Goal: Task Accomplishment & Management: Manage account settings

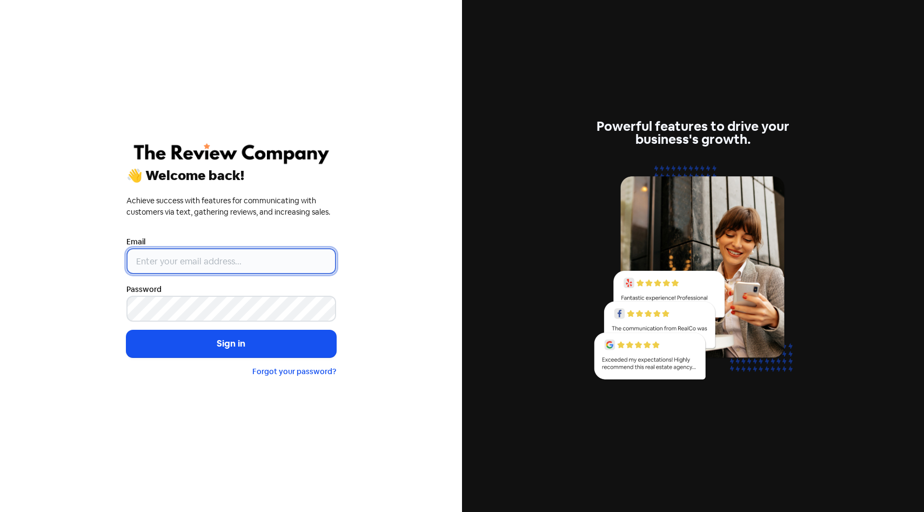
type input "[EMAIL_ADDRESS][DOMAIN_NAME]"
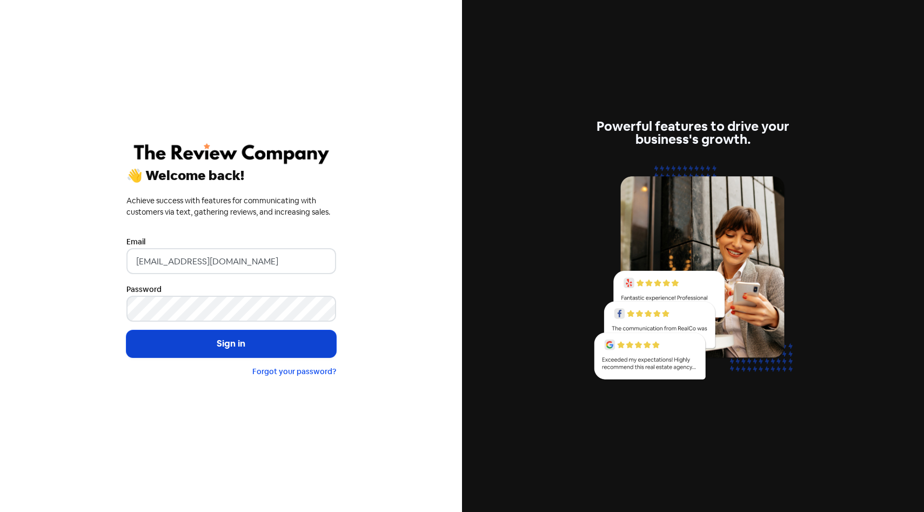
click at [240, 337] on button "Sign in" at bounding box center [231, 343] width 210 height 27
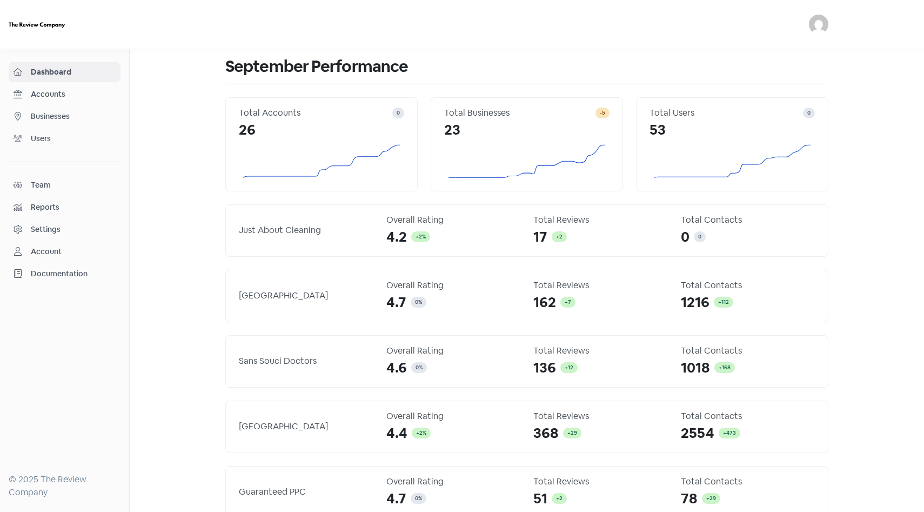
click at [69, 87] on link "Accounts" at bounding box center [65, 94] width 112 height 20
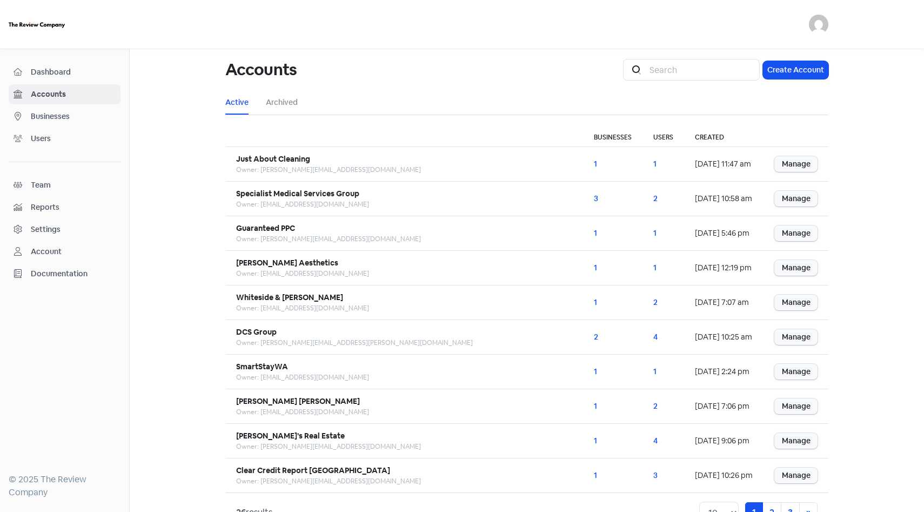
click at [82, 122] on span "Businesses" at bounding box center [73, 116] width 85 height 11
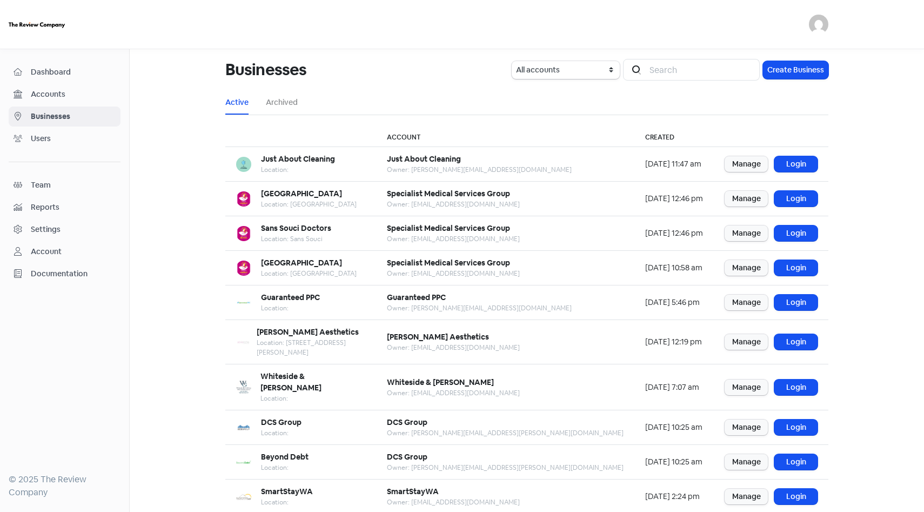
click at [84, 96] on span "Accounts" at bounding box center [73, 94] width 85 height 11
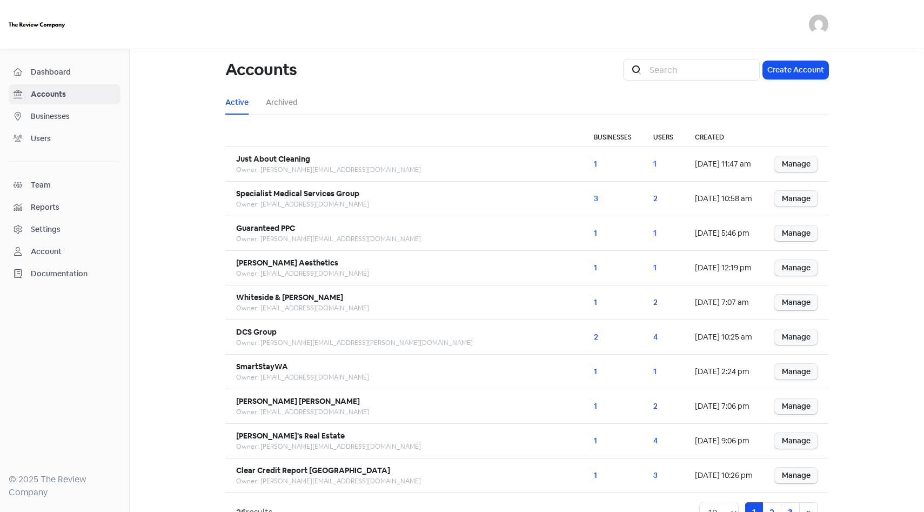
click at [71, 120] on span "Businesses" at bounding box center [73, 116] width 85 height 11
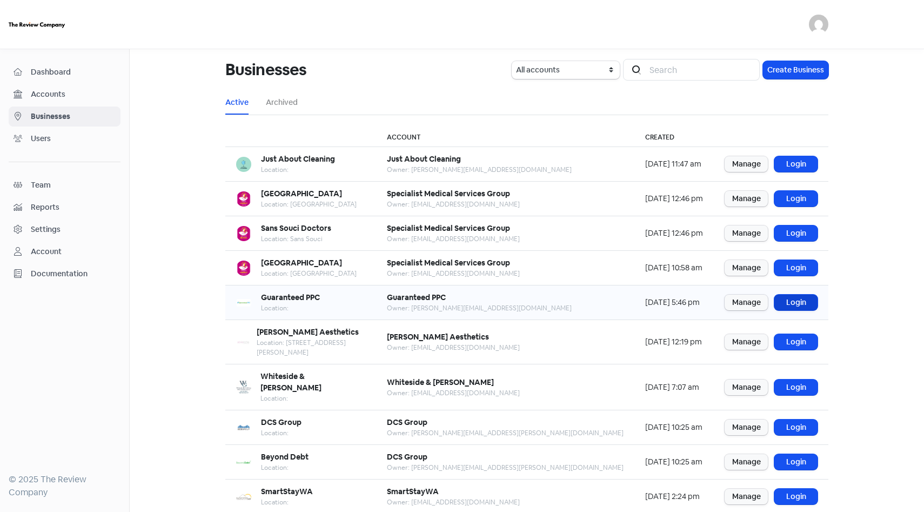
click at [797, 297] on link "Login" at bounding box center [795, 302] width 43 height 16
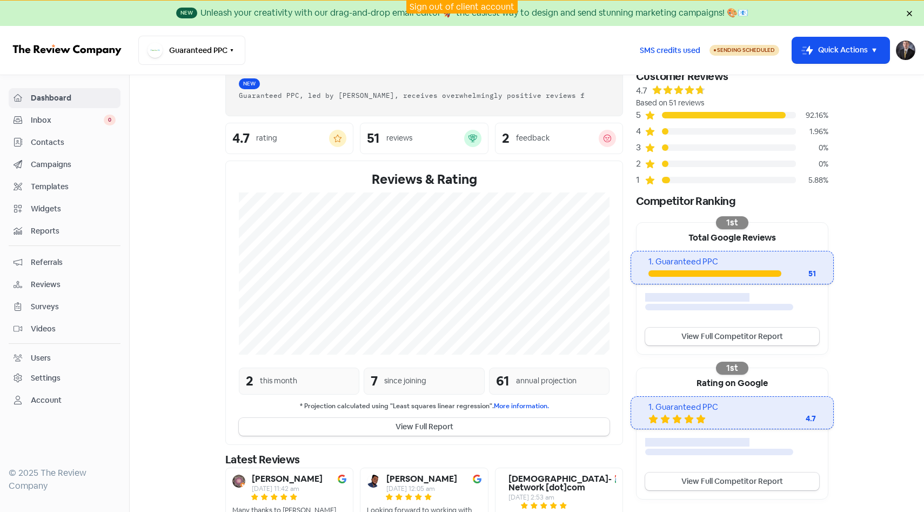
scroll to position [58, 0]
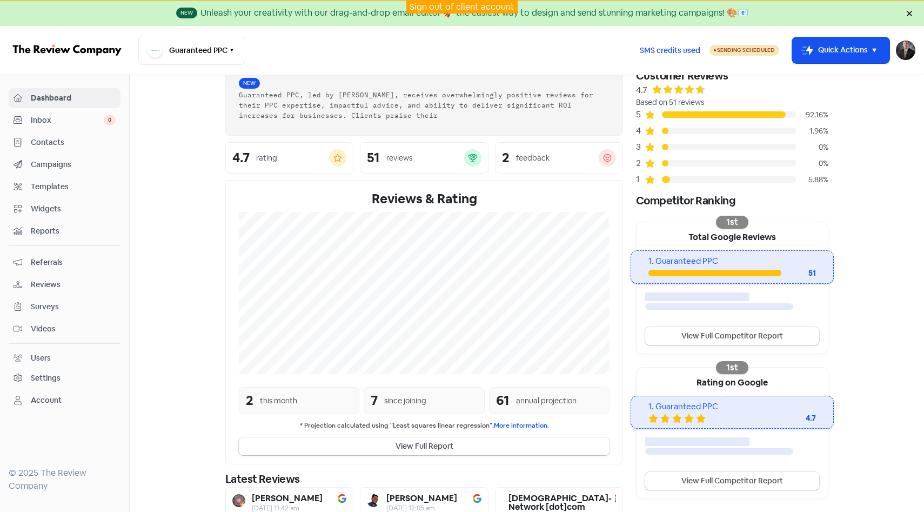
click at [97, 145] on span "Contacts" at bounding box center [73, 142] width 85 height 11
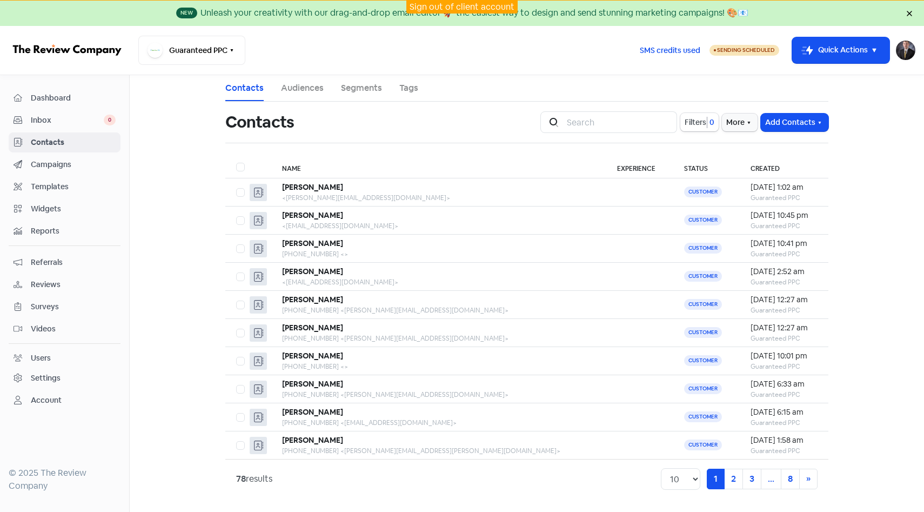
click at [58, 102] on span "Dashboard" at bounding box center [73, 97] width 85 height 11
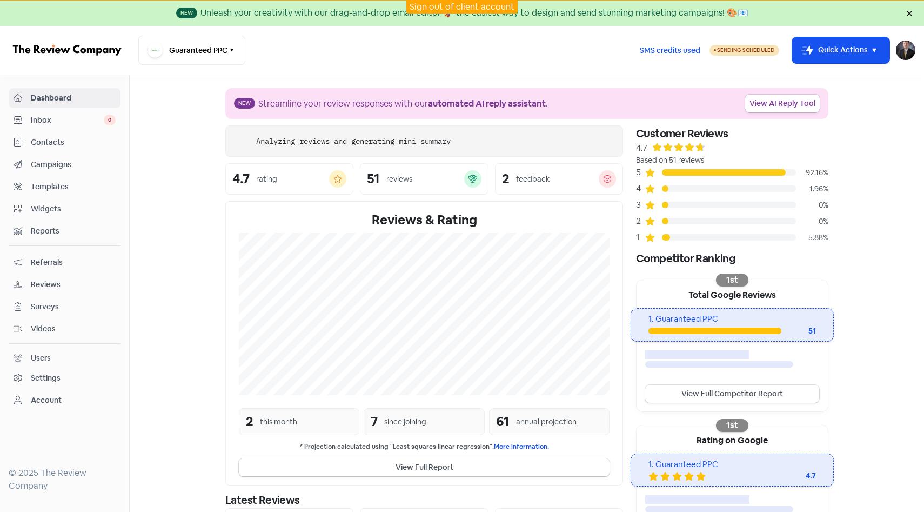
click at [63, 146] on span "Contacts" at bounding box center [73, 142] width 85 height 11
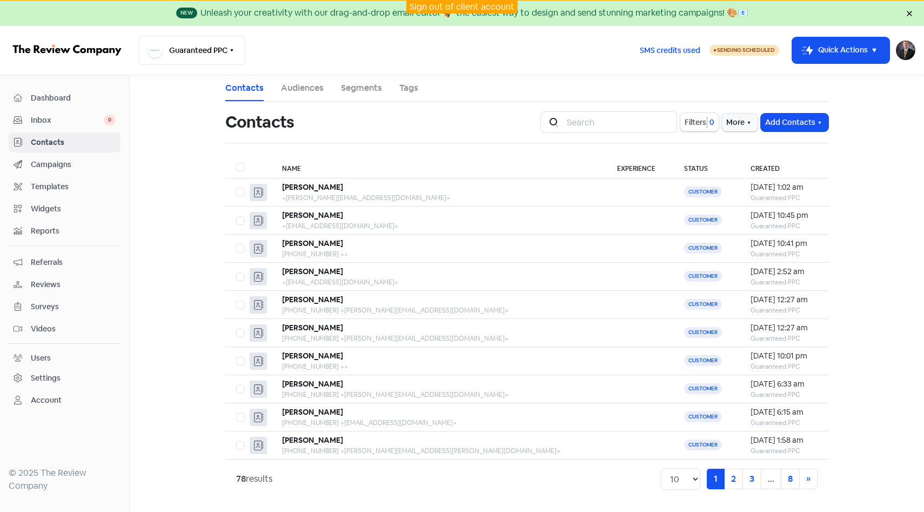
click at [71, 165] on span "Campaigns" at bounding box center [73, 164] width 85 height 11
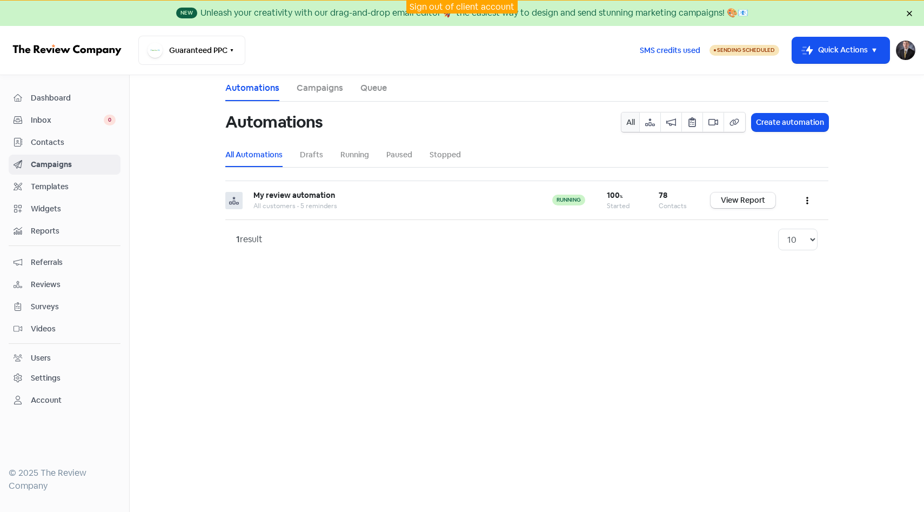
click at [122, 191] on div "Dashboard Inbox 0 Contacts Campaigns Templates Widgets Reports Referrals Review…" at bounding box center [64, 293] width 129 height 411
click at [77, 128] on link "Inbox 0" at bounding box center [65, 120] width 112 height 20
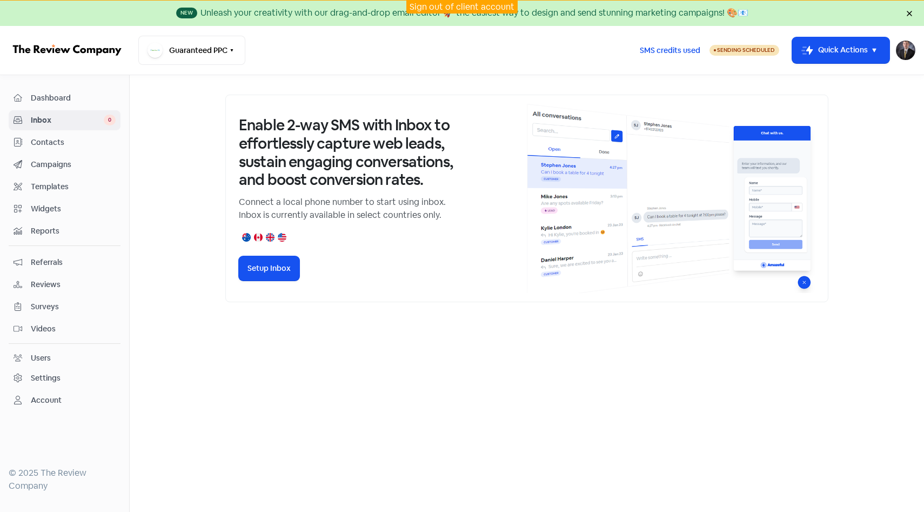
click at [82, 149] on link "Contacts" at bounding box center [65, 142] width 112 height 20
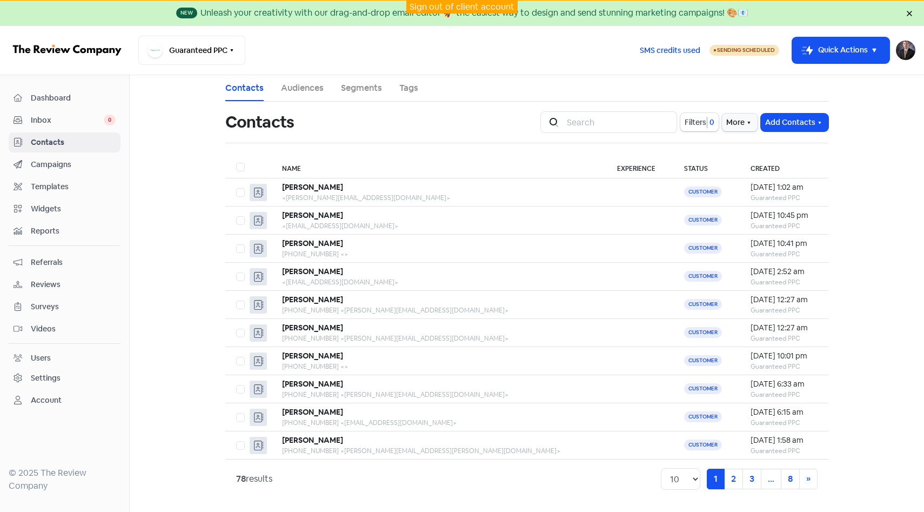
click at [80, 102] on span "Dashboard" at bounding box center [73, 97] width 85 height 11
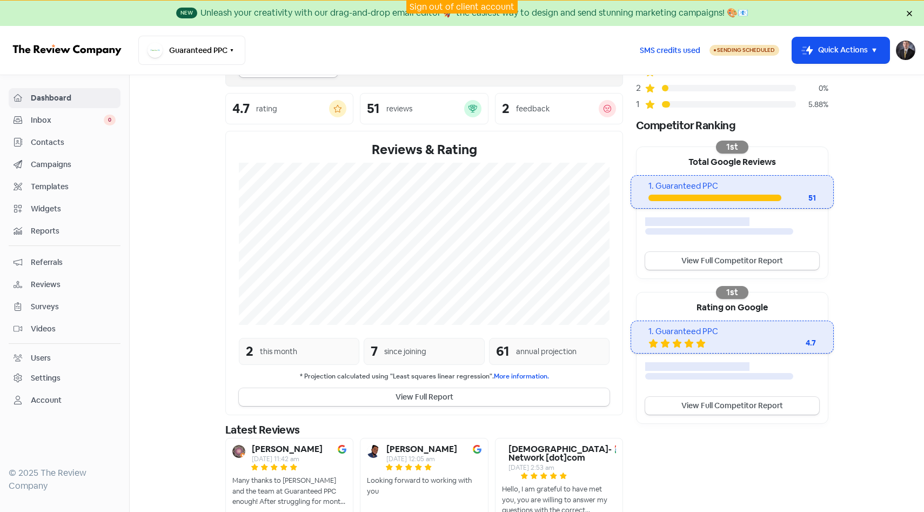
scroll to position [130, 0]
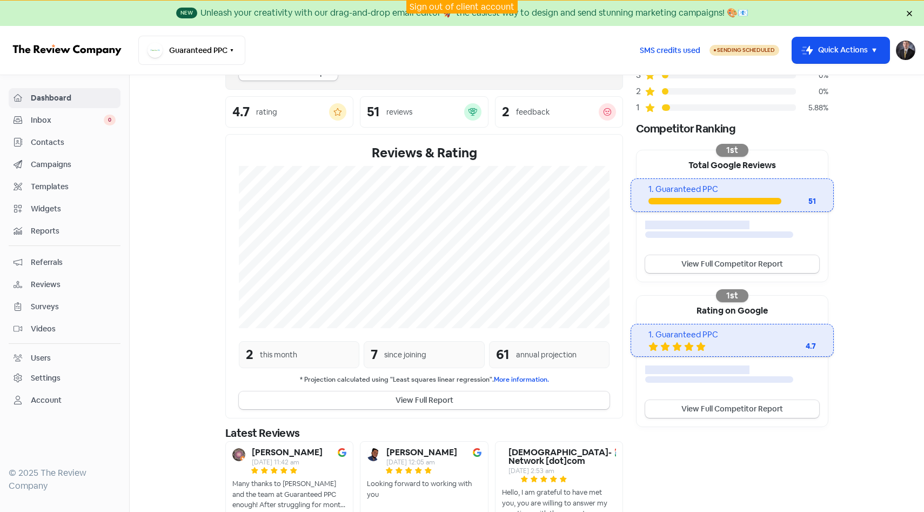
click at [453, 2] on link "Sign out of client account" at bounding box center [461, 6] width 105 height 11
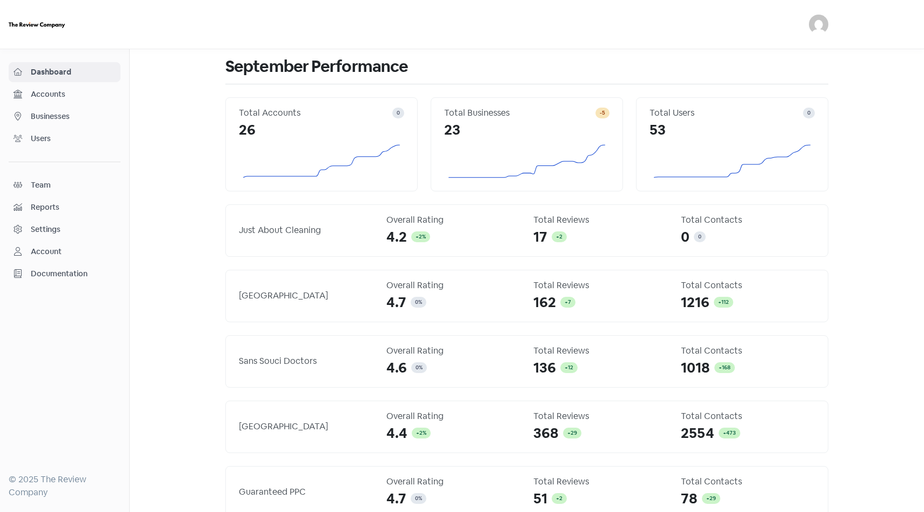
click at [65, 109] on link "Businesses" at bounding box center [65, 116] width 112 height 20
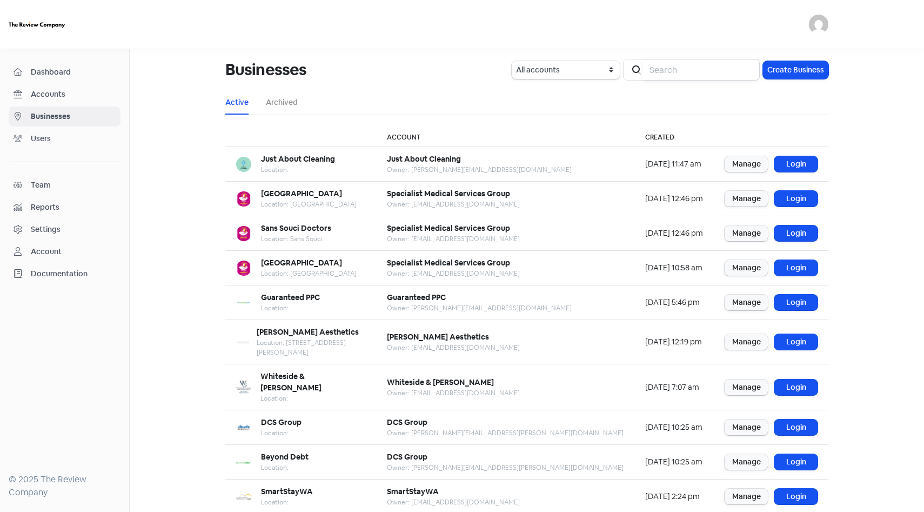
click at [656, 70] on input "search" at bounding box center [701, 70] width 117 height 22
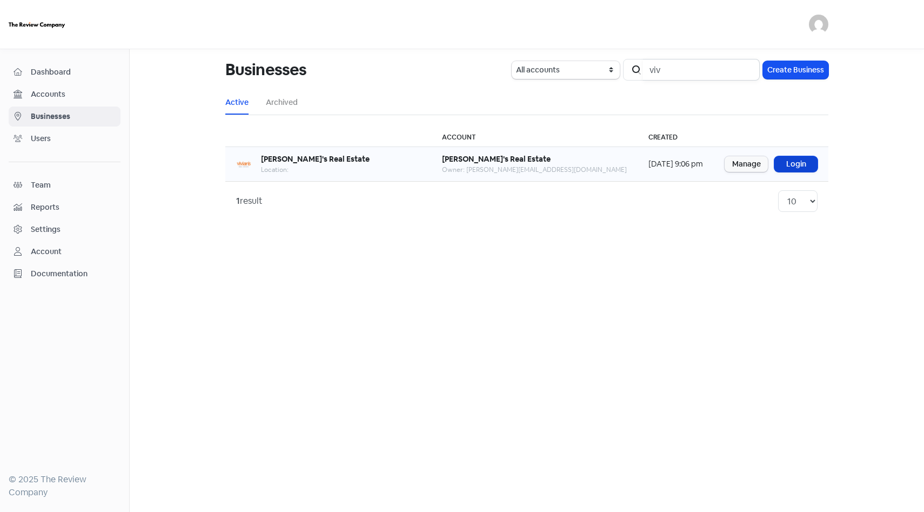
type input "viv"
click at [795, 162] on link "Login" at bounding box center [795, 164] width 43 height 16
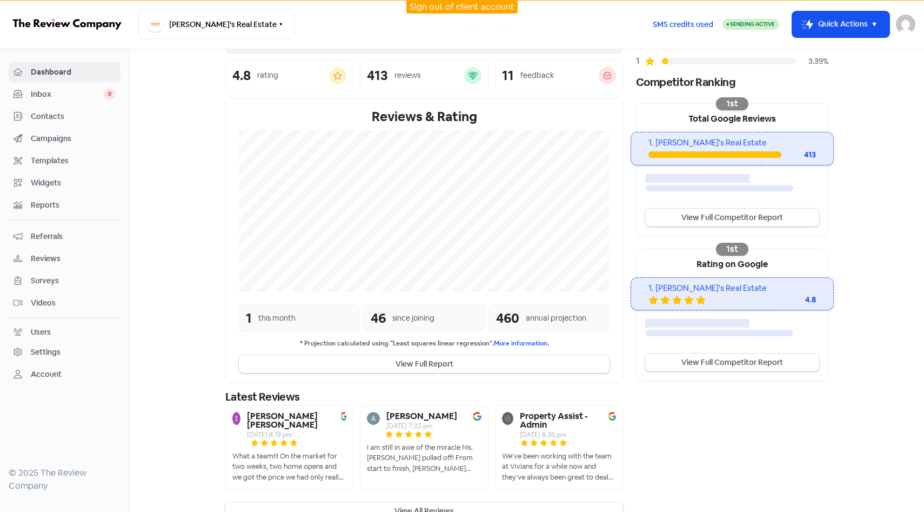
scroll to position [14, 0]
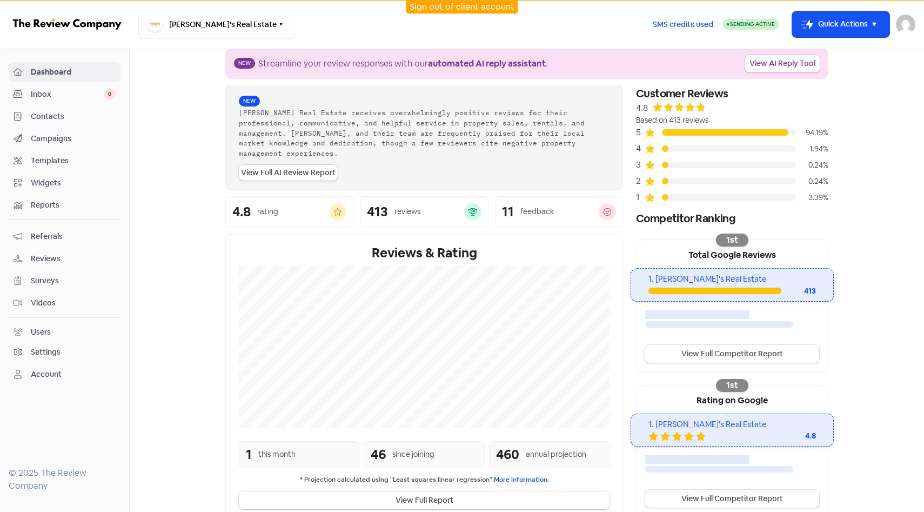
click at [82, 123] on link "Contacts" at bounding box center [65, 116] width 112 height 20
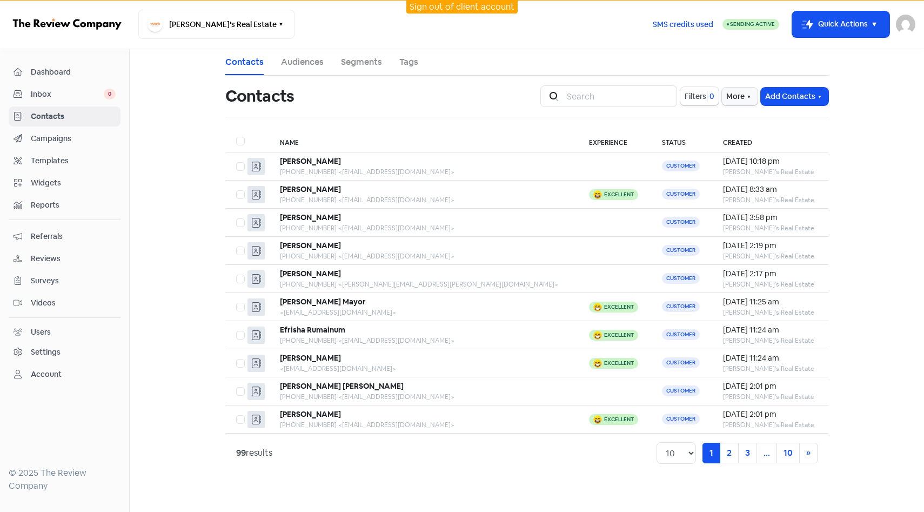
click at [73, 78] on div "Dashboard" at bounding box center [65, 72] width 102 height 12
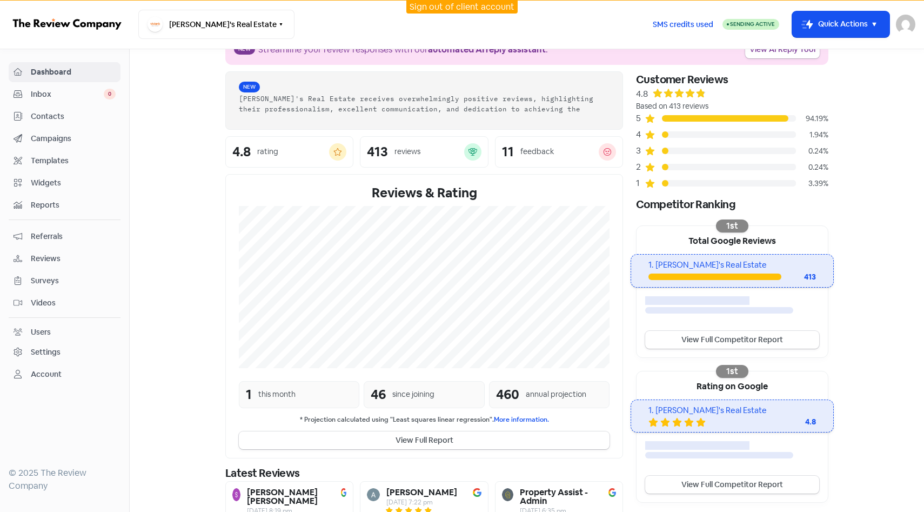
scroll to position [29, 0]
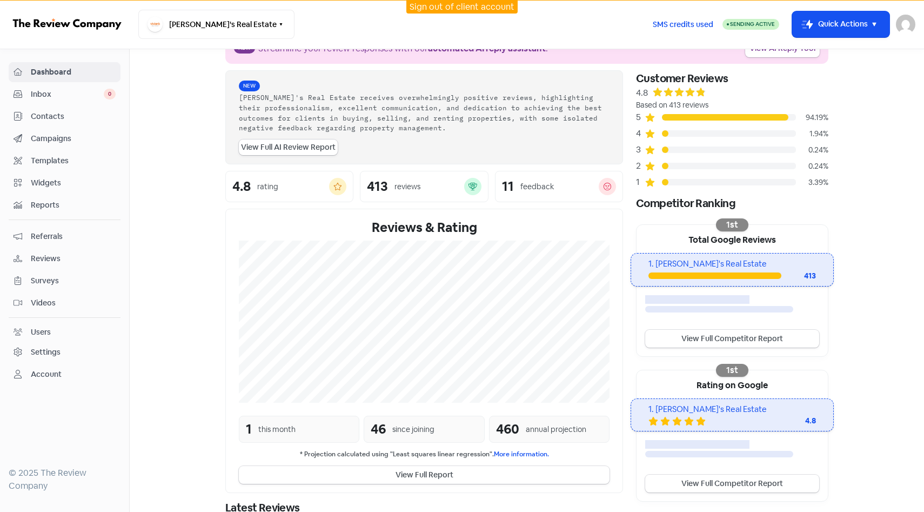
click at [86, 371] on div "Account" at bounding box center [65, 374] width 102 height 12
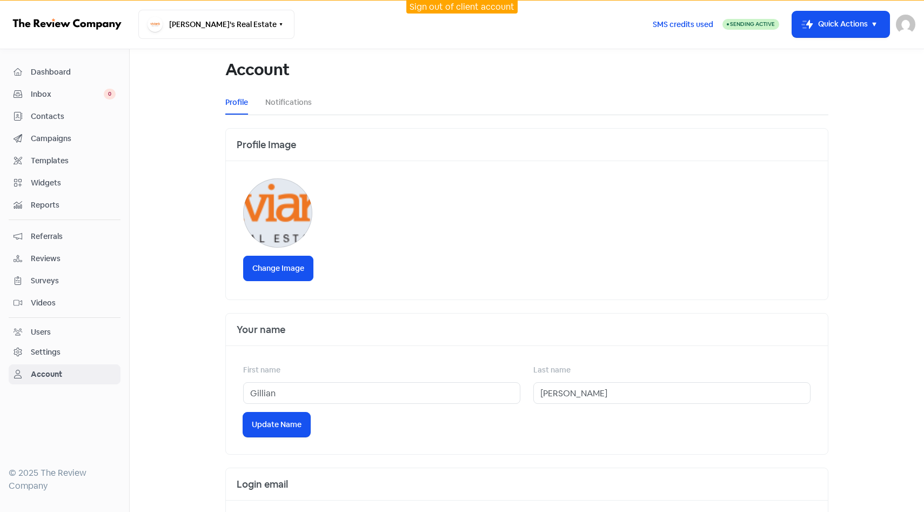
click at [85, 356] on div "Settings" at bounding box center [65, 352] width 102 height 12
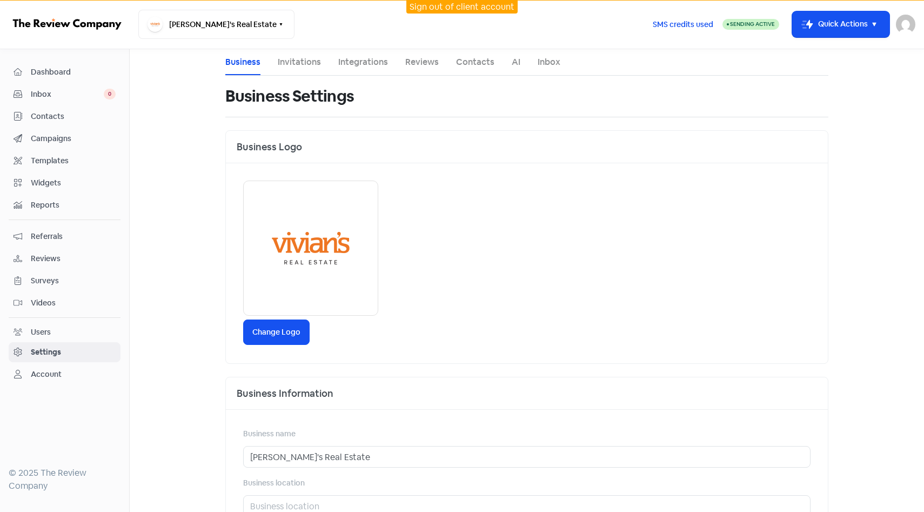
click at [462, 59] on link "Contacts" at bounding box center [475, 62] width 38 height 13
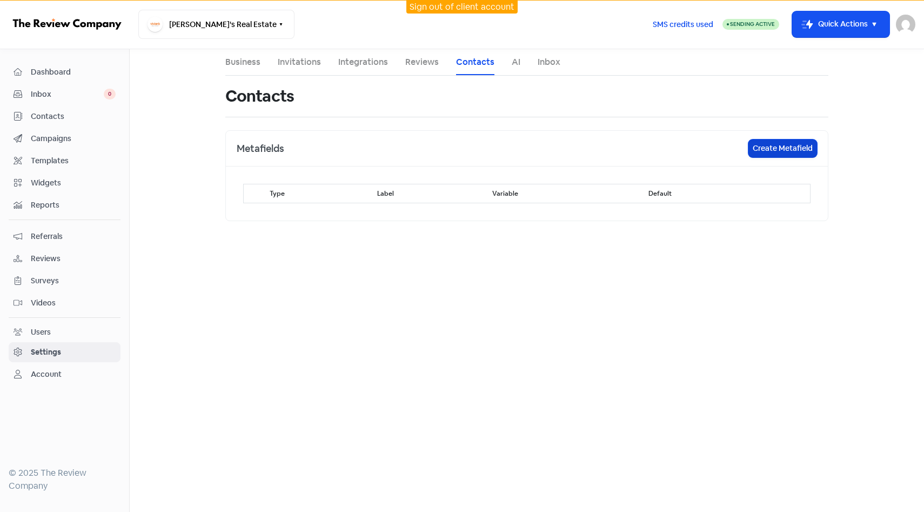
click at [810, 144] on button "Create Metafield" at bounding box center [782, 148] width 69 height 18
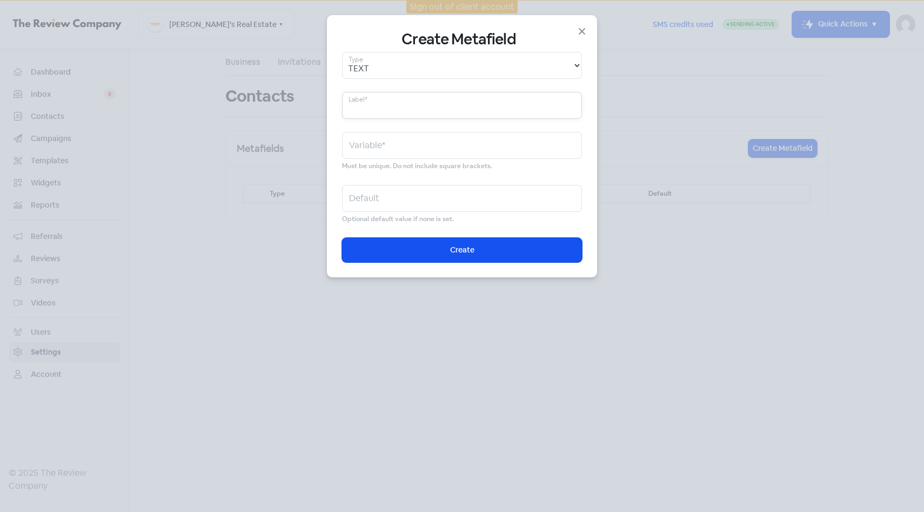
click at [426, 98] on input "text" at bounding box center [462, 105] width 240 height 27
type input "S"
type input "s"
type input "A"
type input "a"
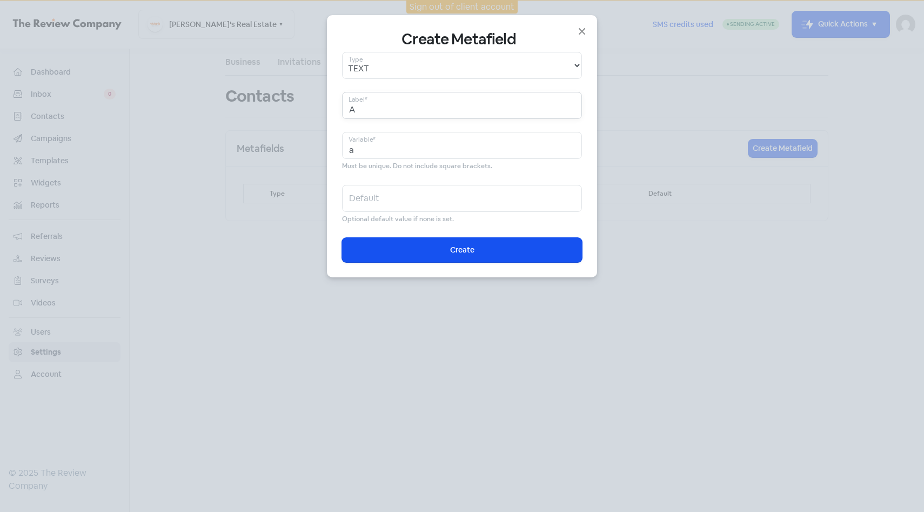
type input "Ag"
type input "ag"
type input "Age"
type input "age"
type input "Agen"
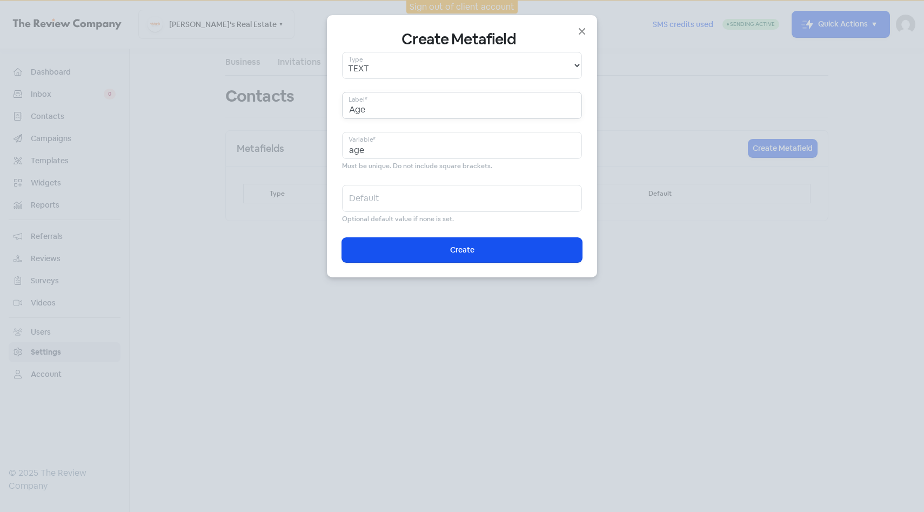
type input "agen"
type input "Agent"
type input "agent"
type input "Agent/"
type input "agent/"
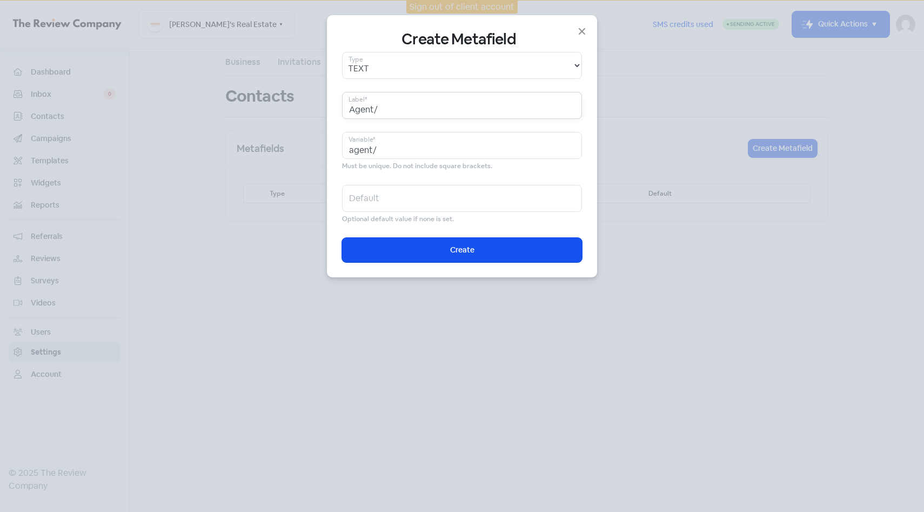
type input "Agent/M"
type input "agent/m"
type input "Agent/"
type input "agent/"
type input "Agent"
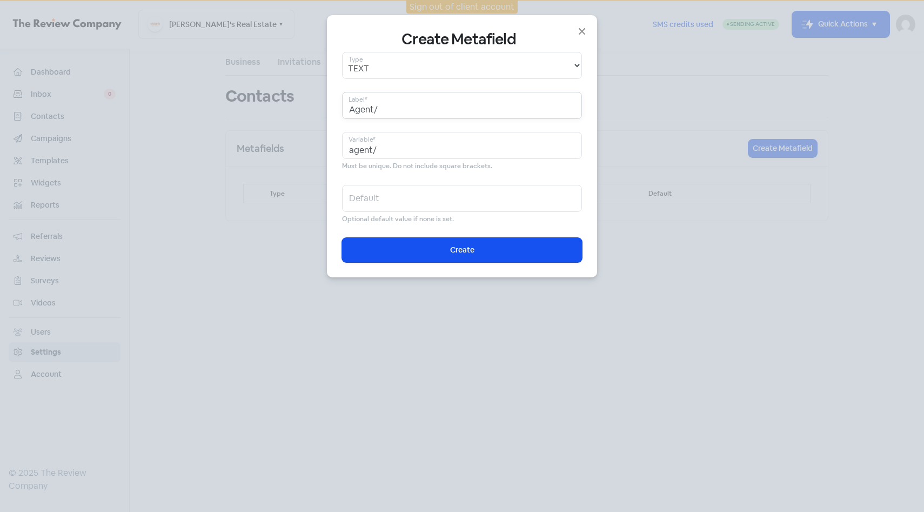
type input "agent"
type input "Agen"
type input "agen"
type input "Age"
type input "age"
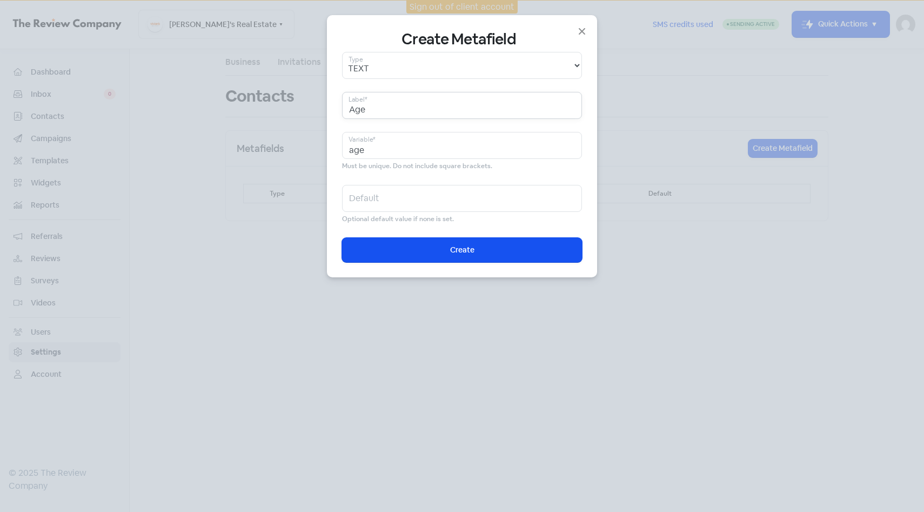
type input "Ag"
type input "ag"
type input "A"
type input "a"
type input "S"
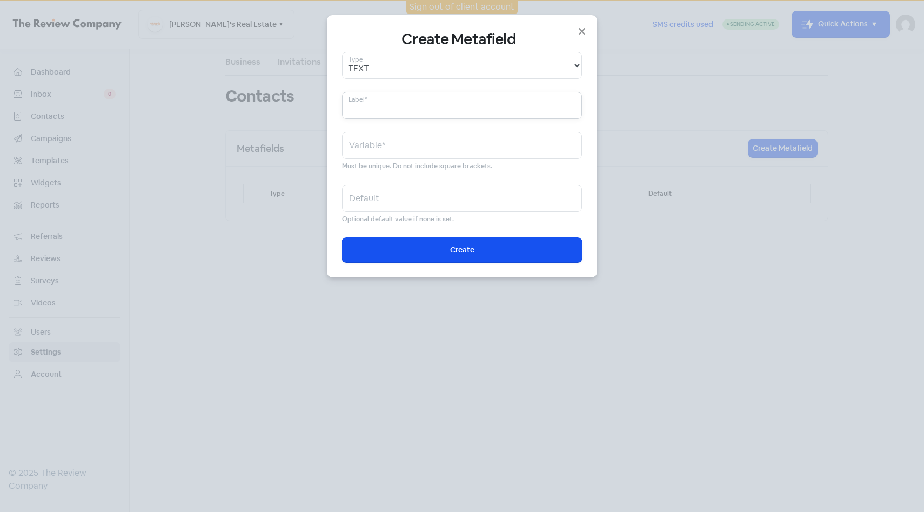
type input "s"
type input "St"
type input "st"
type input "Sta"
type input "sta"
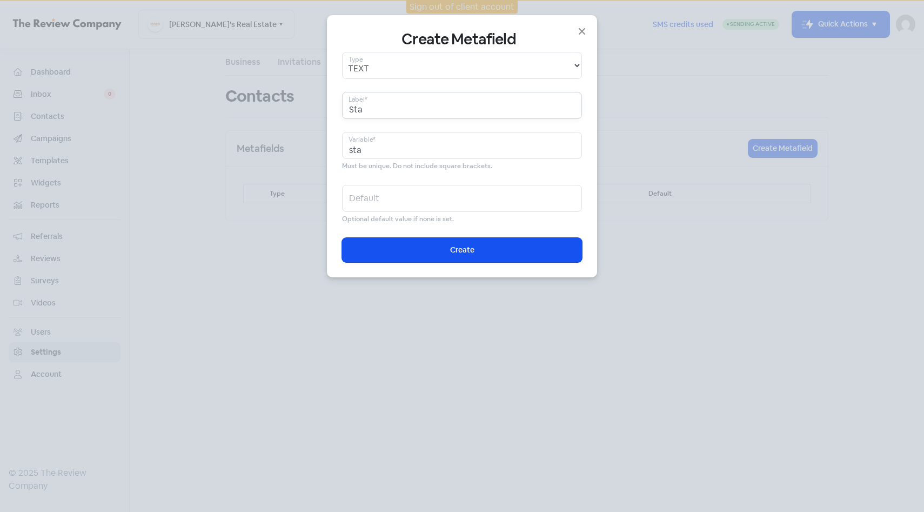
type input "Staf"
type input "staf"
type input "Staff"
type input "staff"
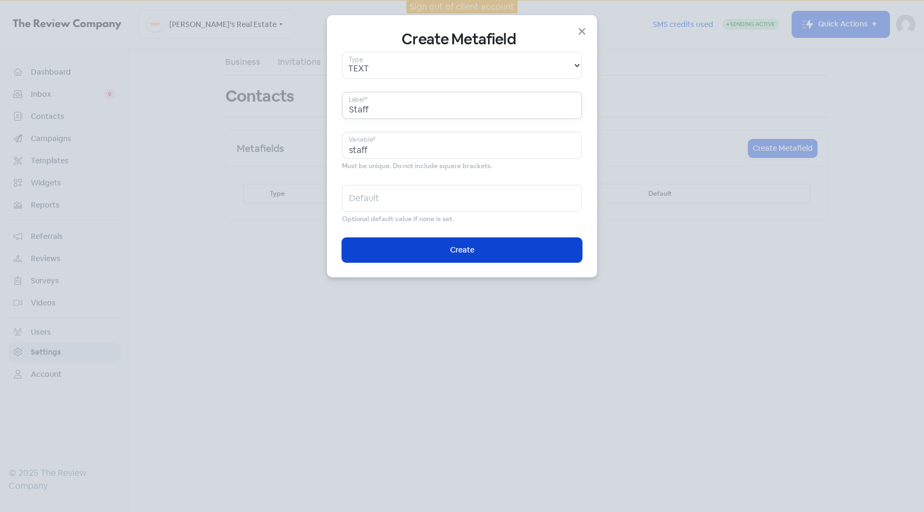
type input "Staff"
click at [411, 251] on button "Icon For Loading Create" at bounding box center [462, 250] width 240 height 24
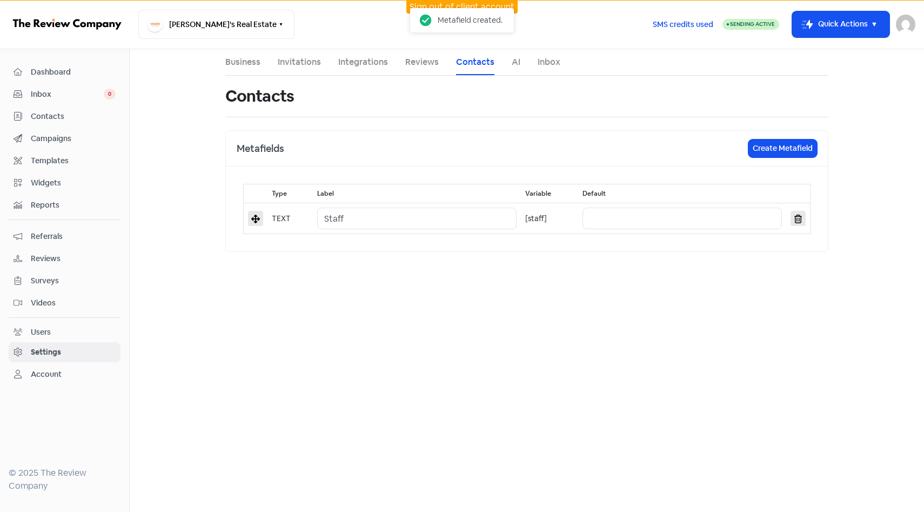
click at [378, 252] on main "Business Invitations Integrations Reviews Contacts AI Inbox Contacts Metafields…" at bounding box center [527, 280] width 794 height 462
click at [65, 117] on span "Contacts" at bounding box center [73, 116] width 85 height 11
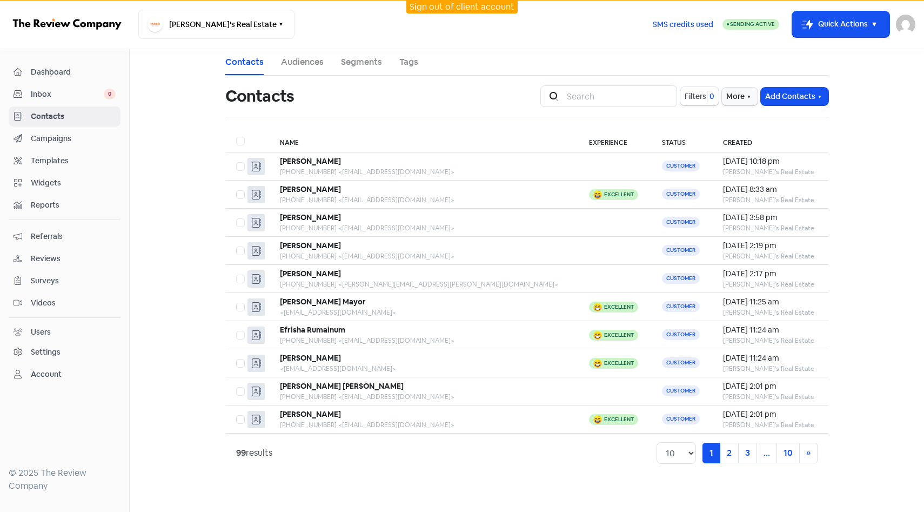
click at [308, 68] on link "Audiences" at bounding box center [302, 62] width 43 height 13
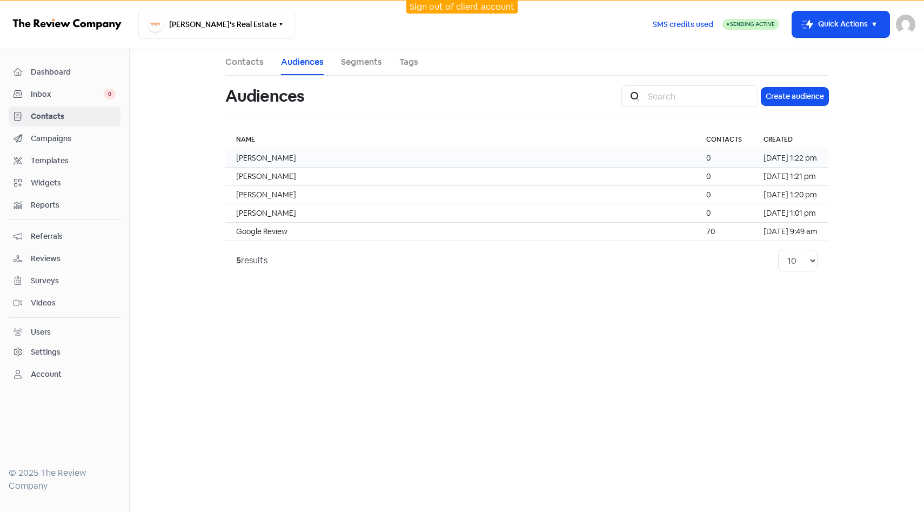
click at [338, 151] on td "Keryn Weller" at bounding box center [460, 158] width 470 height 18
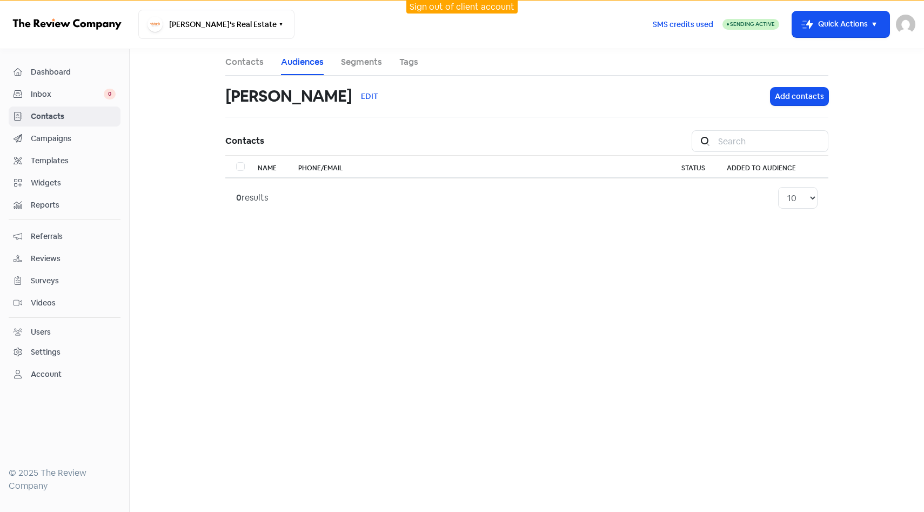
click at [246, 72] on li "Contacts" at bounding box center [244, 62] width 38 height 26
click at [246, 65] on link "Contacts" at bounding box center [244, 62] width 38 height 13
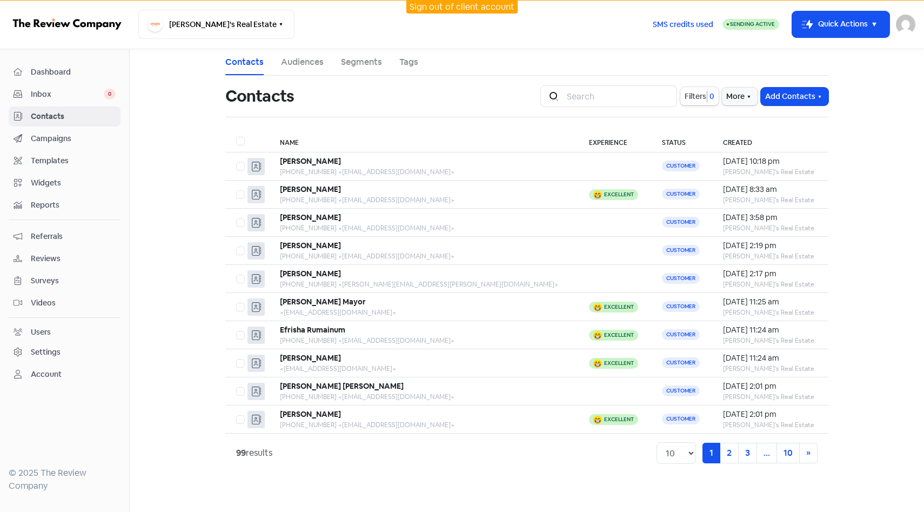
click at [321, 60] on link "Audiences" at bounding box center [302, 62] width 43 height 13
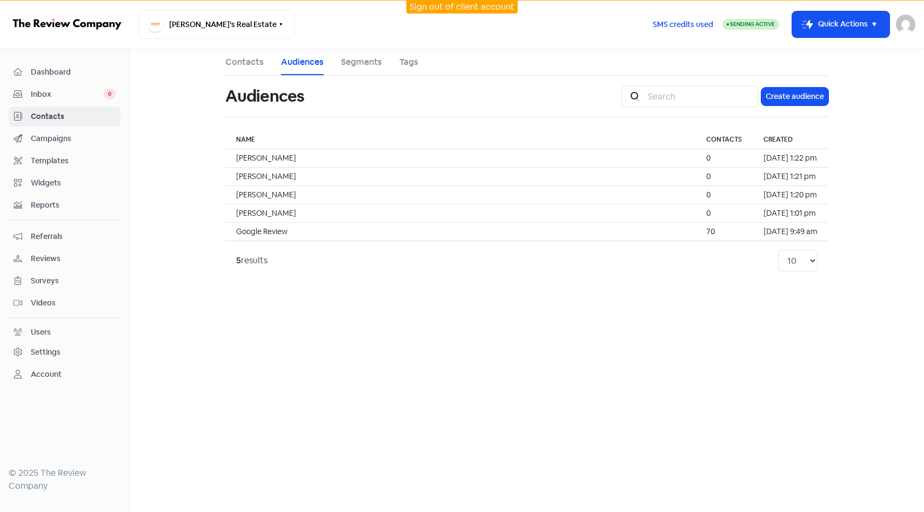
click at [360, 62] on link "Segments" at bounding box center [361, 62] width 41 height 13
click at [808, 89] on button "Create segment" at bounding box center [795, 97] width 66 height 18
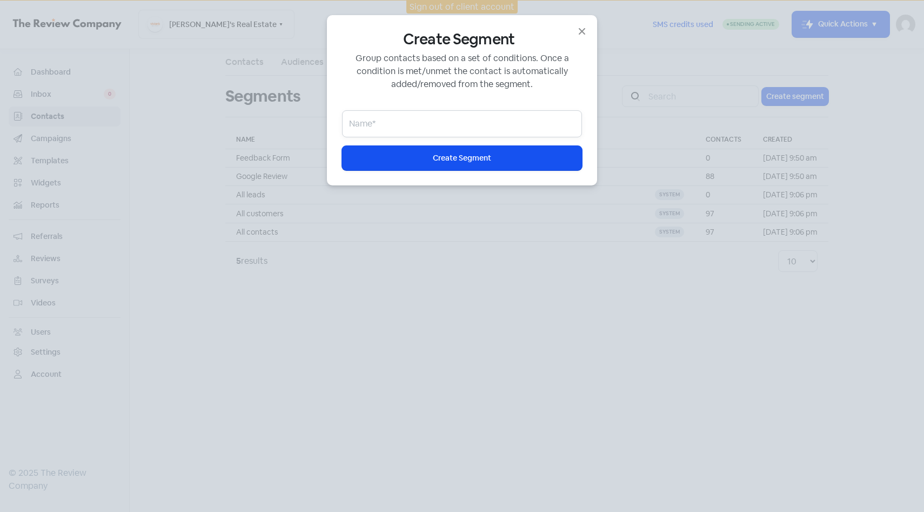
click at [513, 121] on input "email" at bounding box center [462, 123] width 240 height 27
click at [327, 135] on div "Create Segment Group contacts based on a set of conditions. Once a condition is…" at bounding box center [462, 100] width 270 height 170
click at [166, 143] on div "Create Segment Group contacts based on a set of conditions. Once a condition is…" at bounding box center [462, 256] width 924 height 512
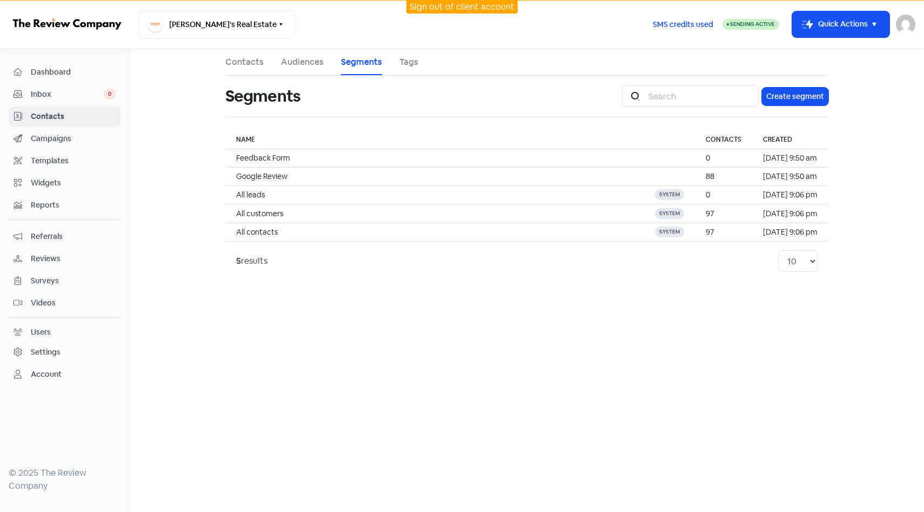
click at [106, 155] on span "Templates" at bounding box center [73, 160] width 85 height 11
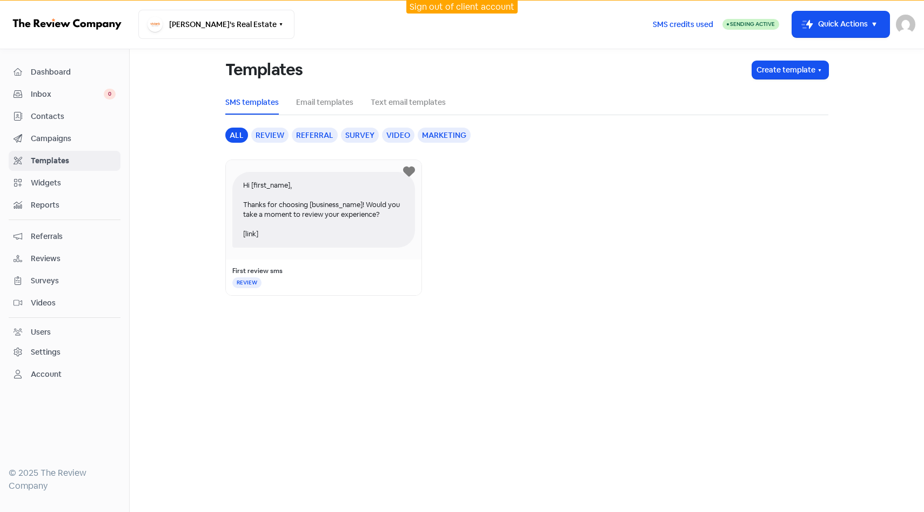
click at [96, 126] on div "Dashboard Inbox 0 Contacts Campaigns Templates Widgets Reports Referrals Review…" at bounding box center [65, 223] width 112 height 322
click at [93, 116] on span "Contacts" at bounding box center [73, 116] width 85 height 11
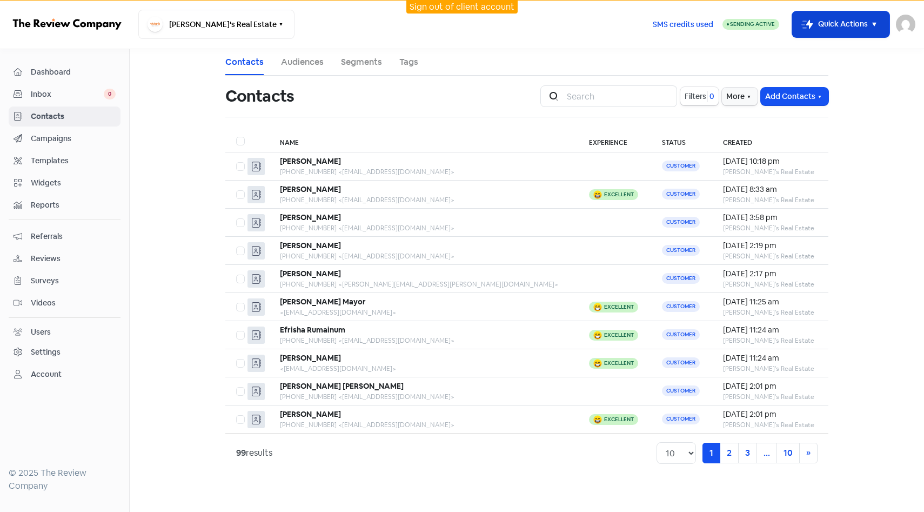
click at [845, 25] on button "Icon For Thunder-move Quick Actions" at bounding box center [840, 24] width 97 height 26
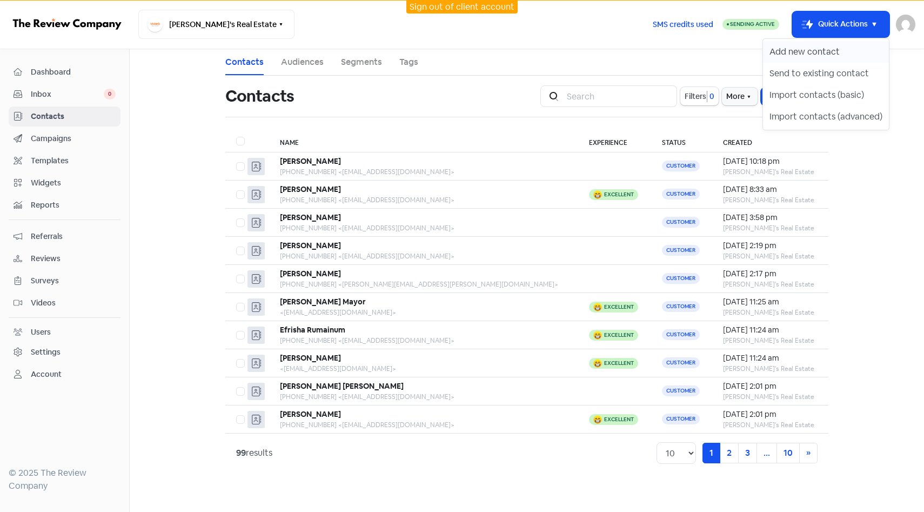
click at [836, 55] on button "Add new contact" at bounding box center [826, 52] width 126 height 22
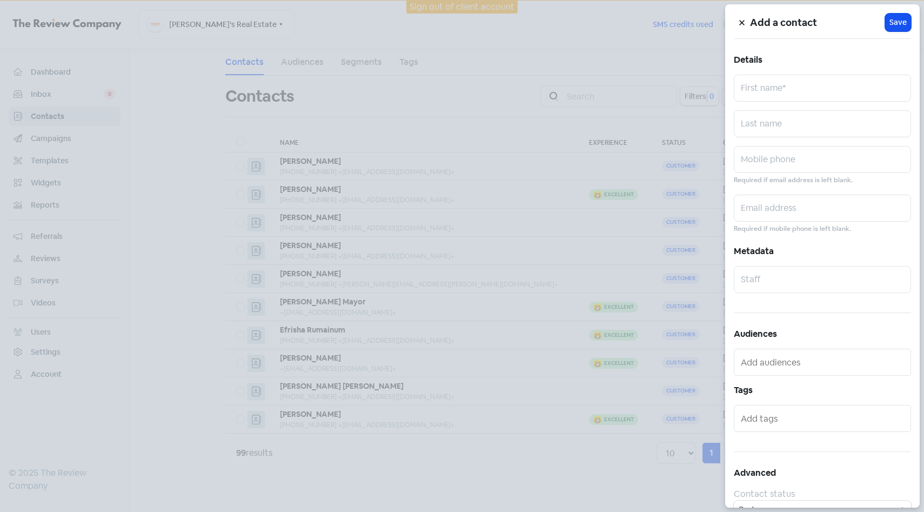
scroll to position [19, 0]
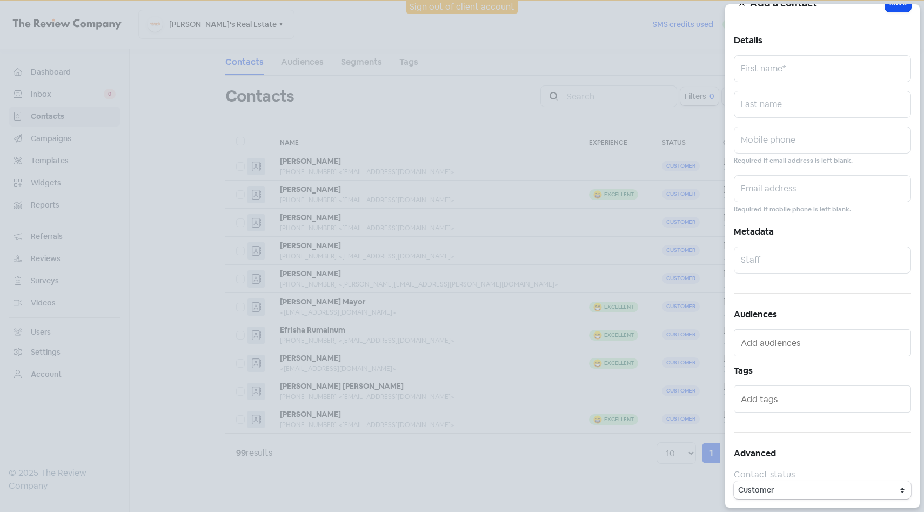
click at [830, 351] on input "text" at bounding box center [823, 342] width 165 height 17
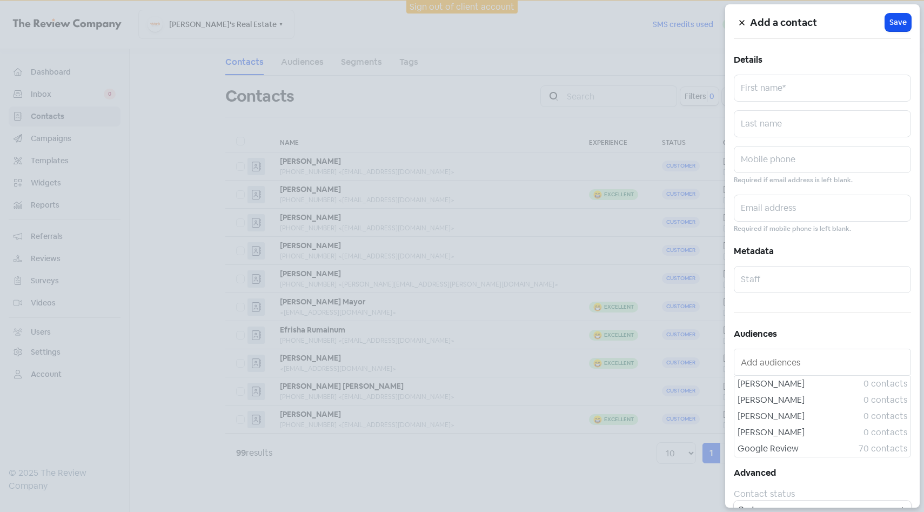
click at [816, 315] on div "Add a contact Icon For Loading Save Details First name* Last name Mobile phone …" at bounding box center [822, 255] width 194 height 503
click at [808, 293] on div "Add a contact Icon For Loading Save Details First name* Last name Mobile phone …" at bounding box center [822, 255] width 194 height 503
click at [808, 286] on input "text" at bounding box center [822, 279] width 177 height 27
click at [815, 306] on div "Add a contact Icon For Loading Save Details First name* Last name Mobile phone …" at bounding box center [822, 255] width 194 height 503
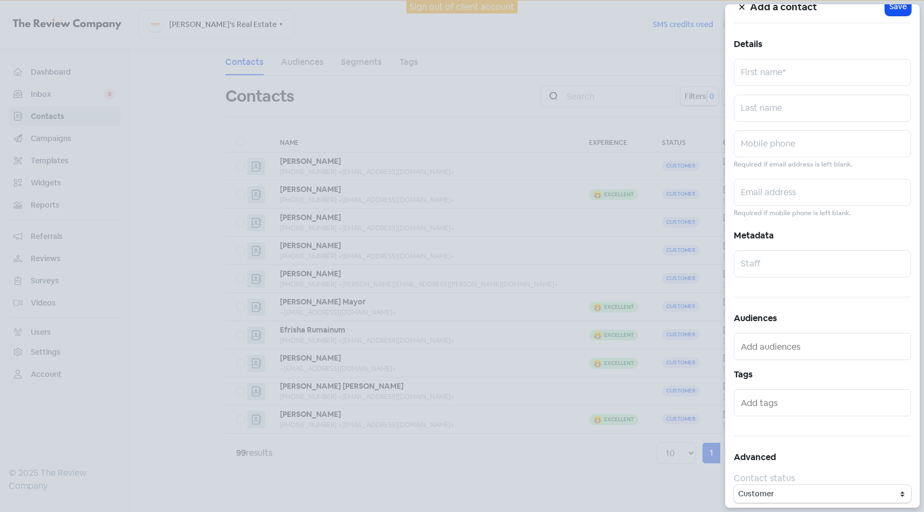
scroll to position [18, 0]
click at [822, 343] on input "text" at bounding box center [823, 343] width 165 height 17
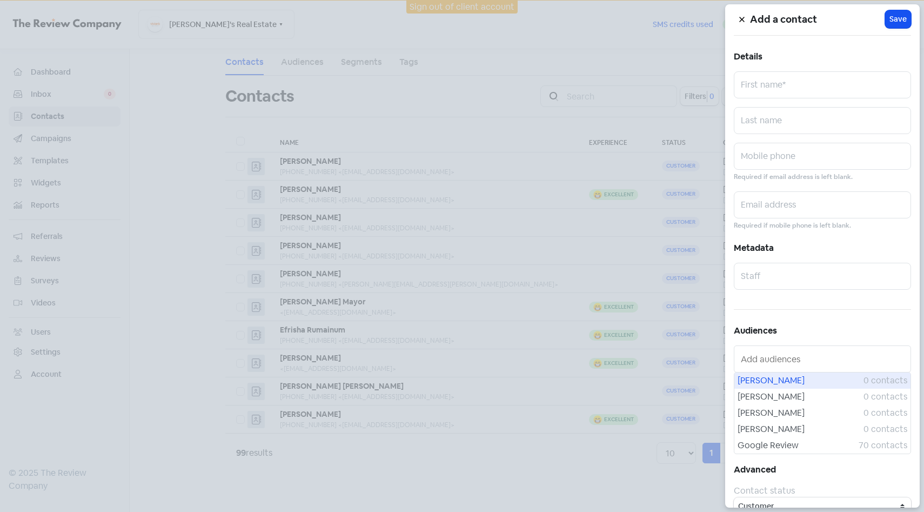
scroll to position [0, 0]
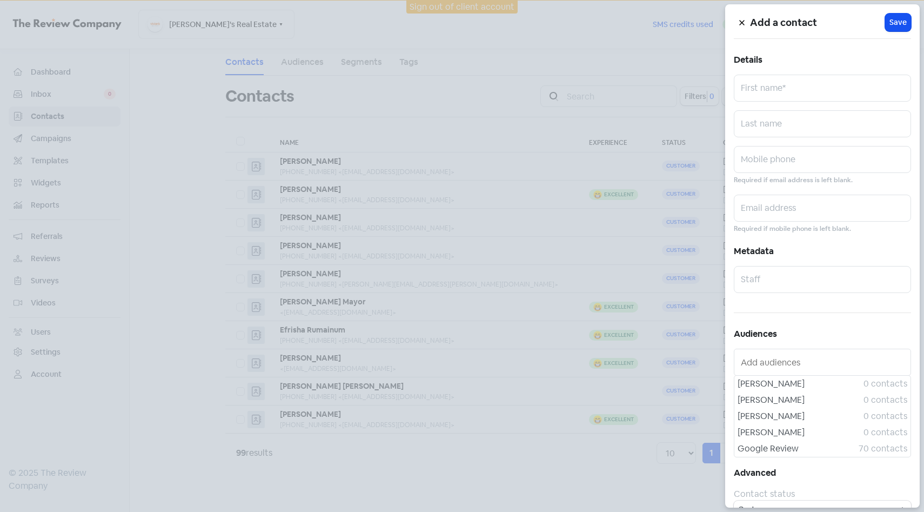
click at [806, 318] on div "Add a contact Icon For Loading Save Details First name* Last name Mobile phone …" at bounding box center [822, 255] width 194 height 503
click at [506, 297] on div at bounding box center [462, 256] width 924 height 512
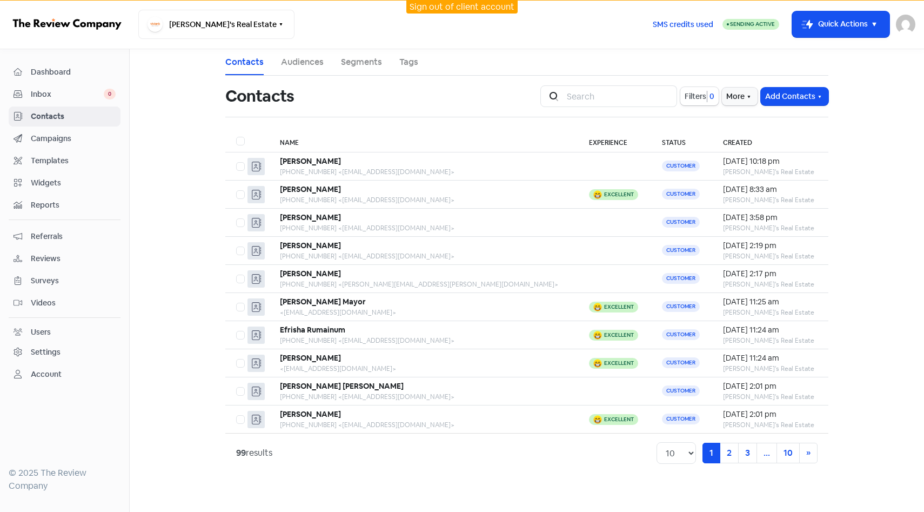
click at [75, 352] on div "Settings" at bounding box center [65, 352] width 102 height 12
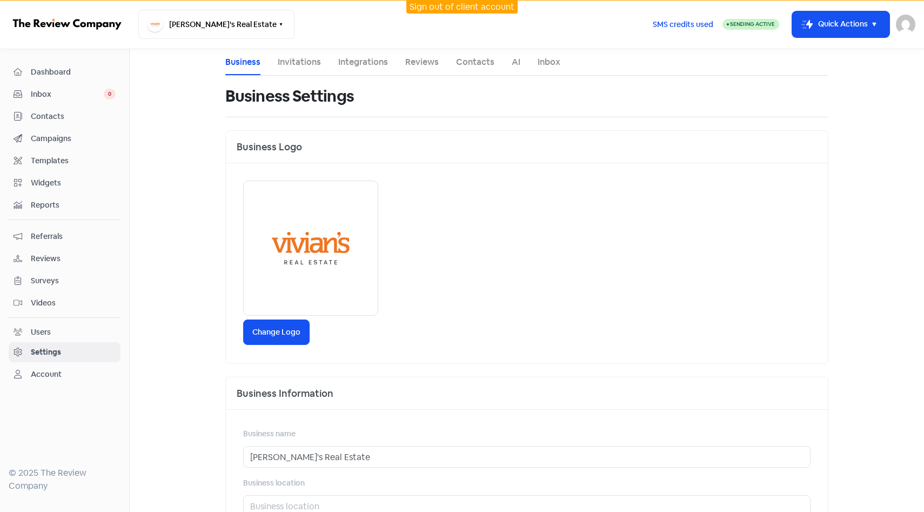
click at [375, 64] on link "Integrations" at bounding box center [363, 62] width 50 height 13
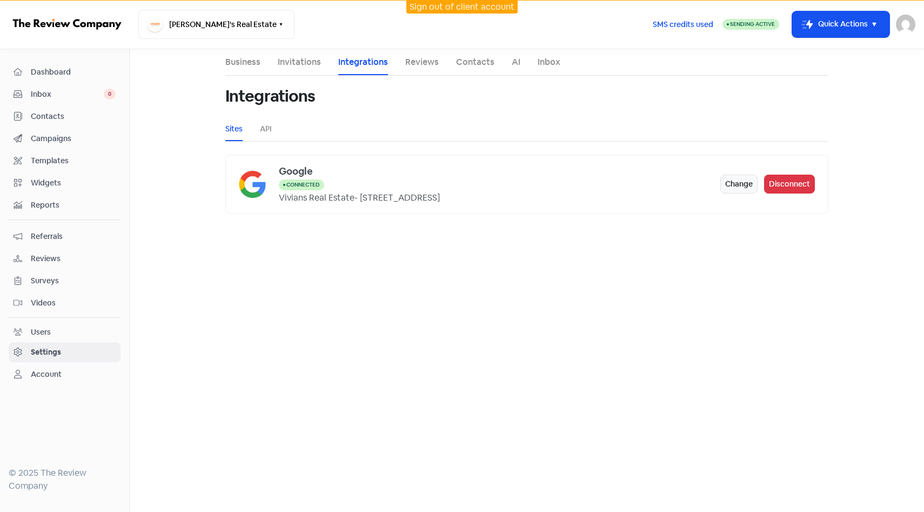
click at [428, 60] on link "Reviews" at bounding box center [421, 62] width 33 height 13
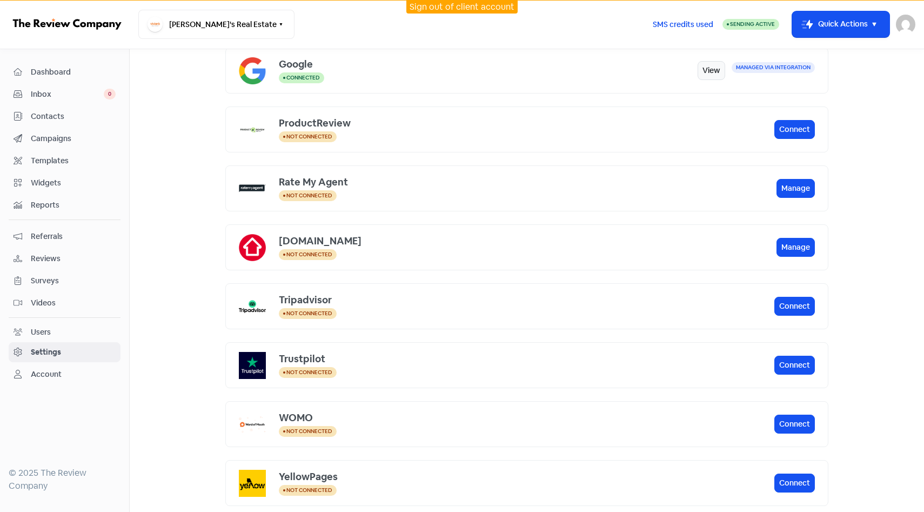
scroll to position [283, 0]
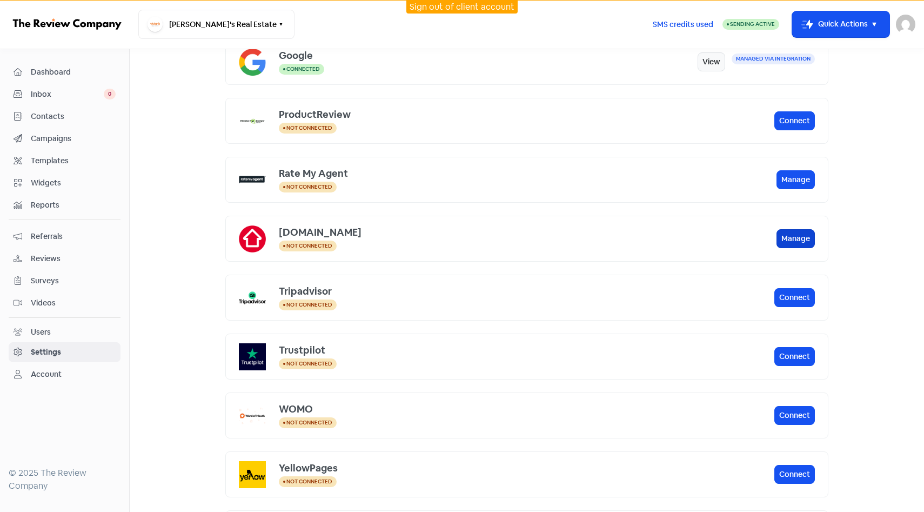
click at [804, 235] on button "Manage" at bounding box center [795, 238] width 38 height 19
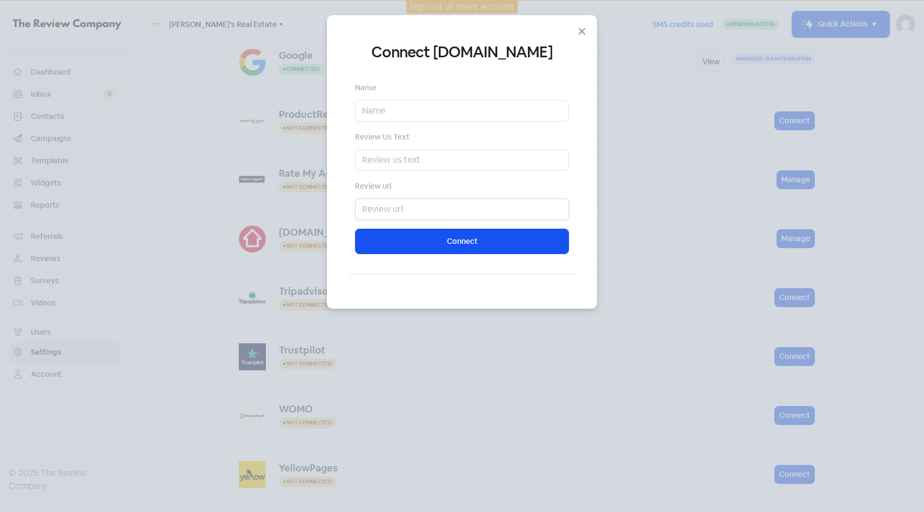
click at [491, 204] on input "text" at bounding box center [462, 209] width 214 height 22
click at [461, 125] on div "Name Review Us Text Review url Connect" at bounding box center [462, 167] width 214 height 173
click at [461, 115] on input "text" at bounding box center [462, 111] width 214 height 22
click at [401, 158] on input "text" at bounding box center [462, 160] width 214 height 22
click at [400, 113] on input "text" at bounding box center [462, 111] width 214 height 22
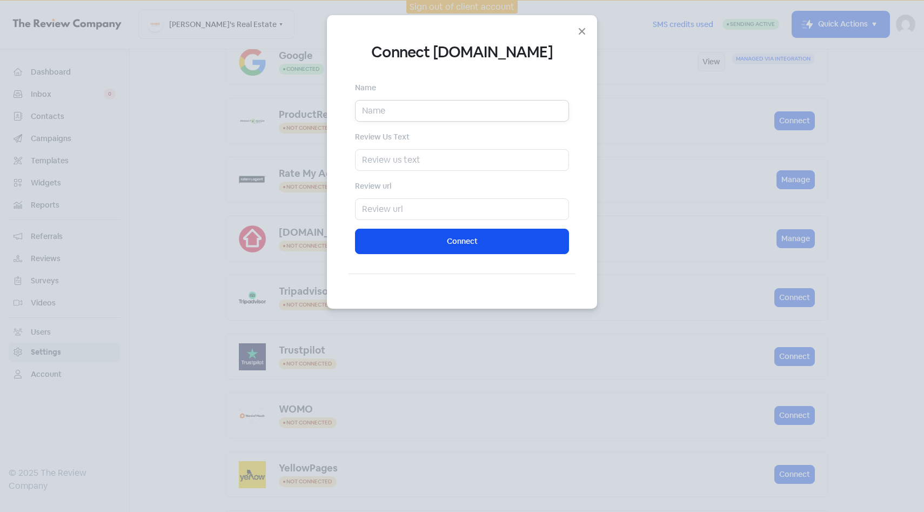
type input "s"
type input "G"
type input "Gillian Hussein"
type input "Review Gillian on Realestate.com.au"
click at [408, 203] on input "text" at bounding box center [462, 209] width 214 height 22
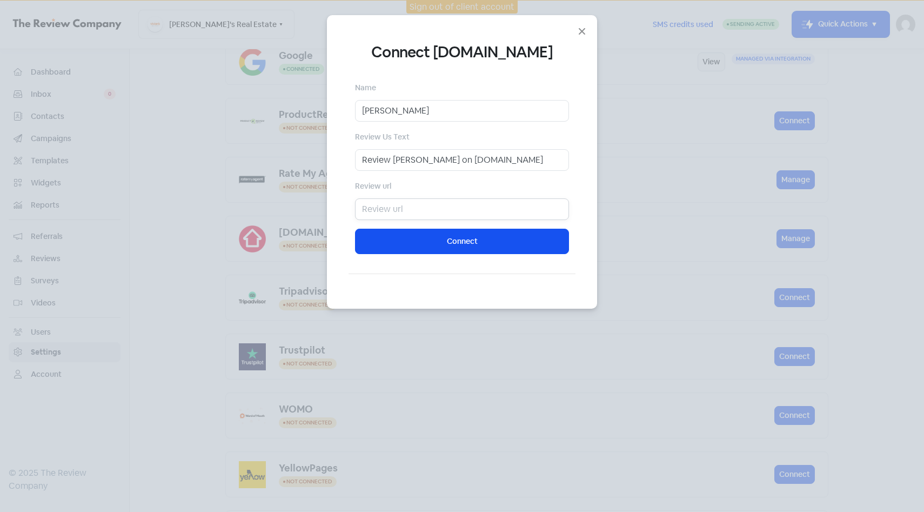
paste input "https://www.realestate.com.au/agent/gillian-hussein-3256232/reviews"
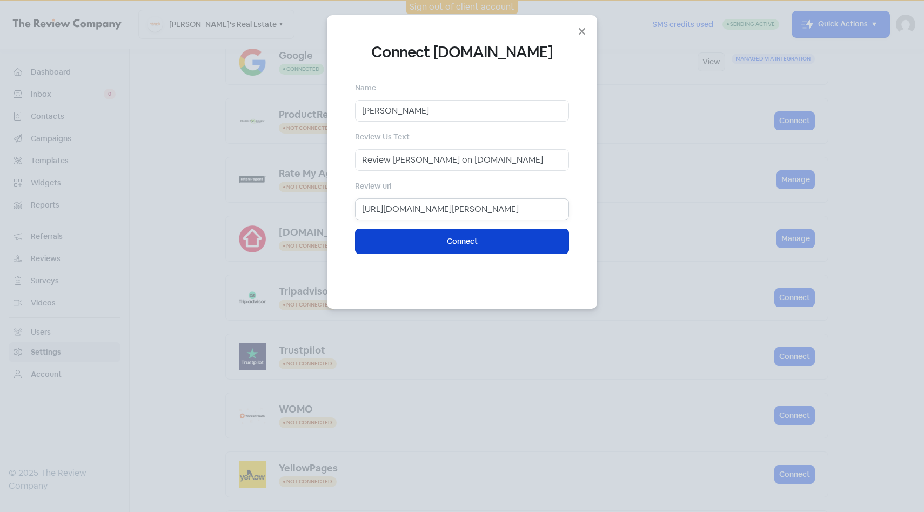
type input "https://www.realestate.com.au/agent/gillian-hussein-3256232/reviews"
click at [492, 236] on button "Connect" at bounding box center [462, 240] width 214 height 25
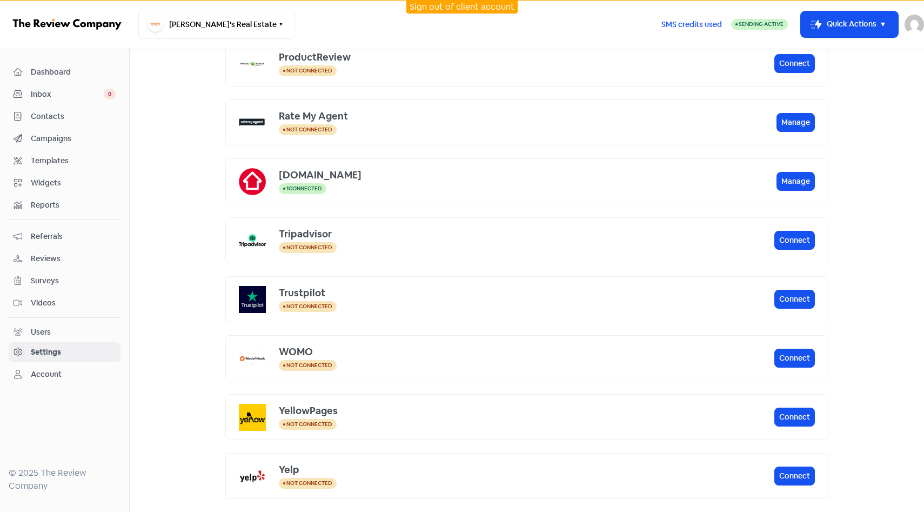
scroll to position [339, 0]
click at [791, 185] on button "Manage" at bounding box center [795, 181] width 38 height 19
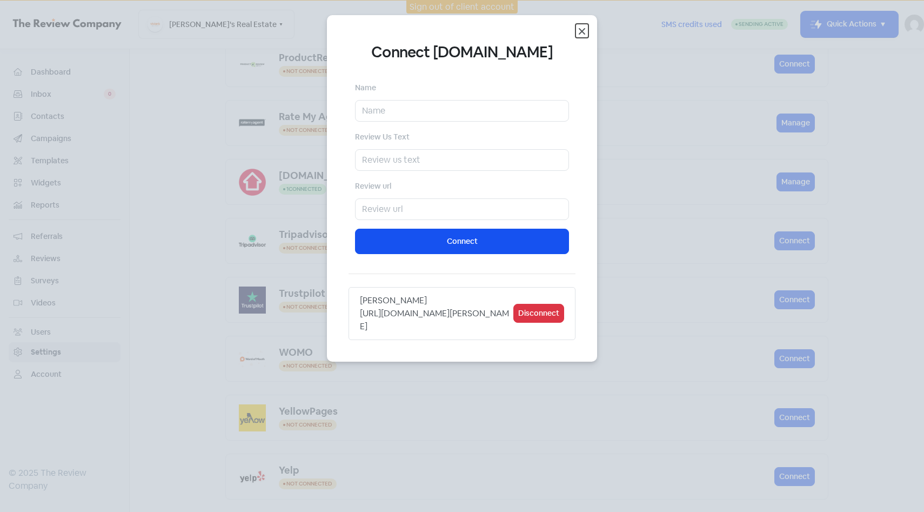
click at [586, 29] on icon "Close" at bounding box center [581, 31] width 13 height 13
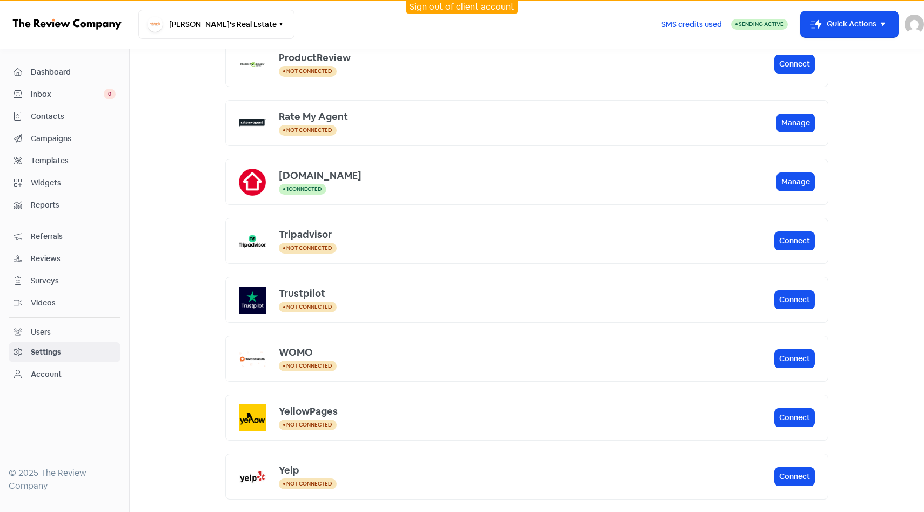
click at [101, 136] on span "Campaigns" at bounding box center [73, 138] width 85 height 11
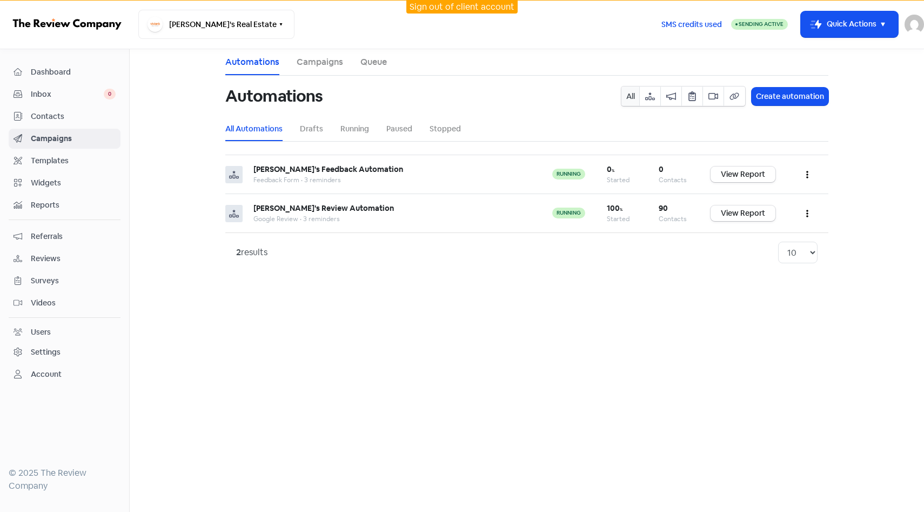
drag, startPoint x: 805, startPoint y: 181, endPoint x: 829, endPoint y: 218, distance: 44.0
click at [831, 217] on div "Automations Campaigns Queue Automations All Create automation All Automations D…" at bounding box center [527, 160] width 616 height 223
click at [809, 215] on button "button" at bounding box center [807, 212] width 21 height 25
click at [779, 279] on button "Clone" at bounding box center [773, 284] width 85 height 22
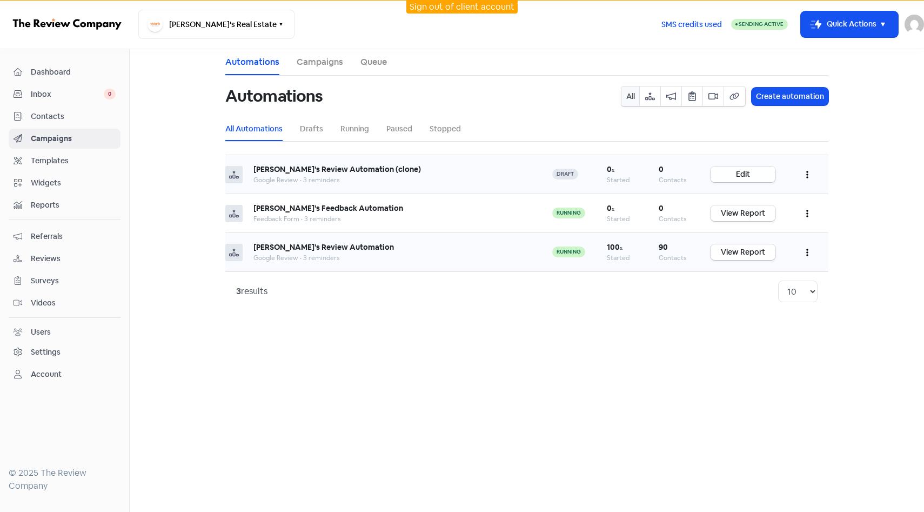
click at [755, 176] on link "Edit" at bounding box center [742, 174] width 65 height 16
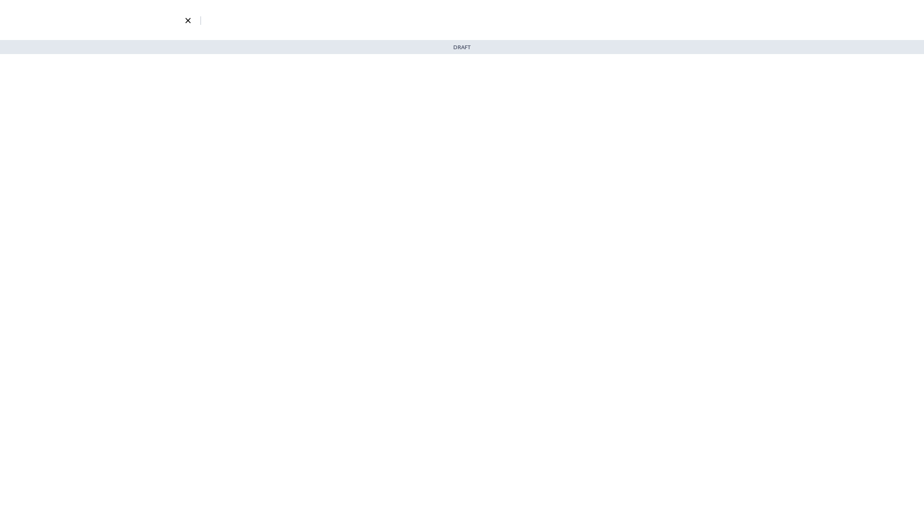
select select "3569"
select select "3"
select select "7"
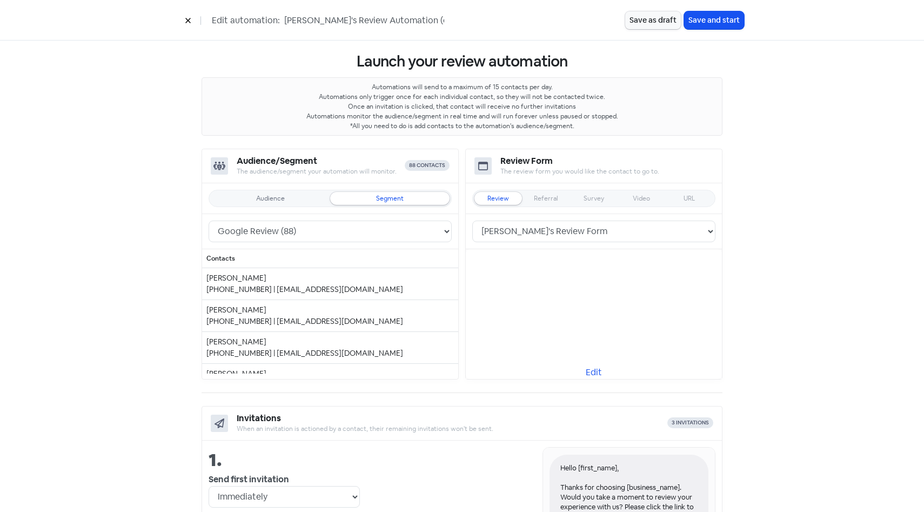
scroll to position [26, 0]
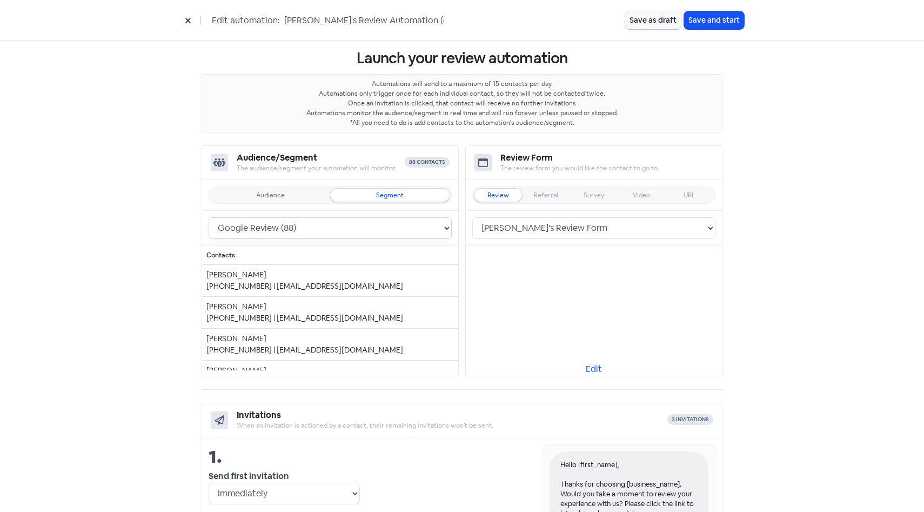
click at [377, 220] on select "Feedback Form (0) Google Review (88) All leads (0) All customers (97) All conta…" at bounding box center [330, 228] width 243 height 22
click at [284, 192] on div "Audience" at bounding box center [270, 195] width 29 height 6
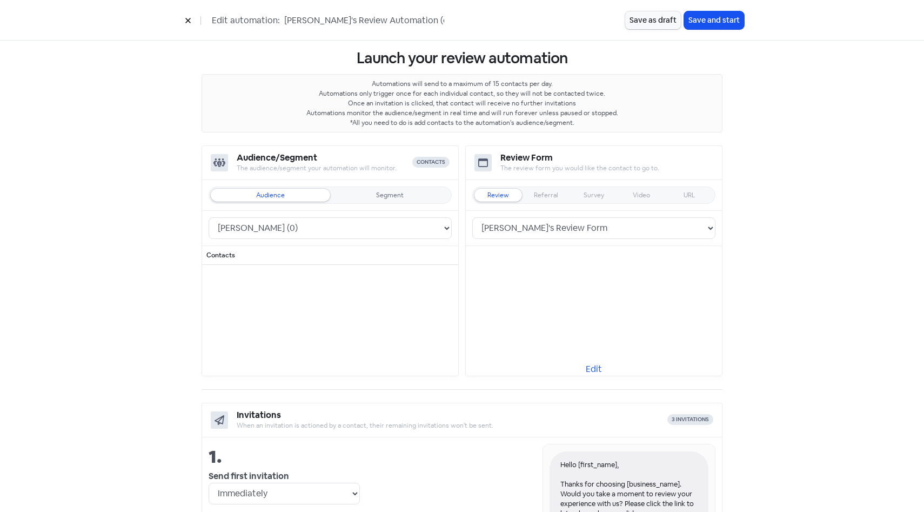
click at [292, 192] on div "Audience" at bounding box center [270, 195] width 119 height 13
click at [316, 226] on select "Keryn Weller (0) Trent Vivian (0) Gill Vivian (0) Gillian Hussein (0) Google Re…" at bounding box center [330, 228] width 243 height 22
select select "2333"
click at [209, 217] on select "Keryn Weller (0) Trent Vivian (0) Gill Vivian (0) Gillian Hussein (0) Google Re…" at bounding box center [330, 228] width 243 height 22
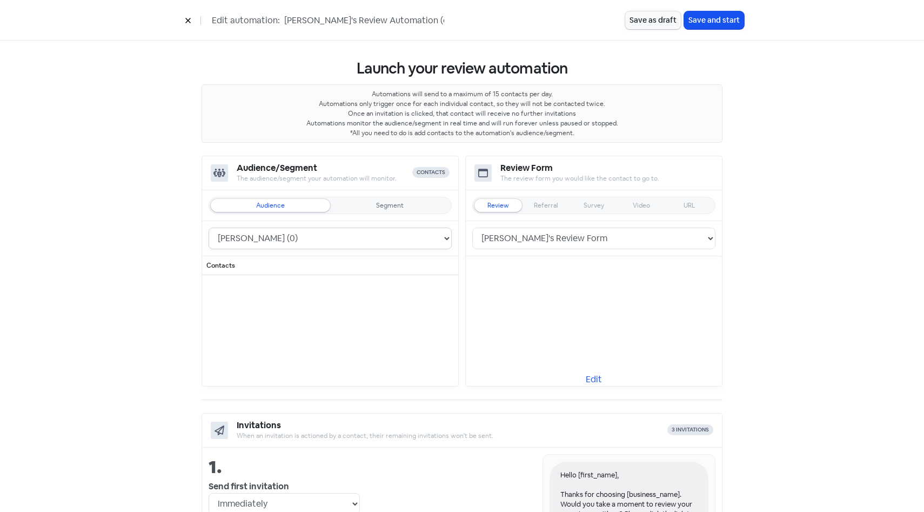
scroll to position [17, 0]
click at [663, 23] on button "Save as draft" at bounding box center [653, 20] width 56 height 18
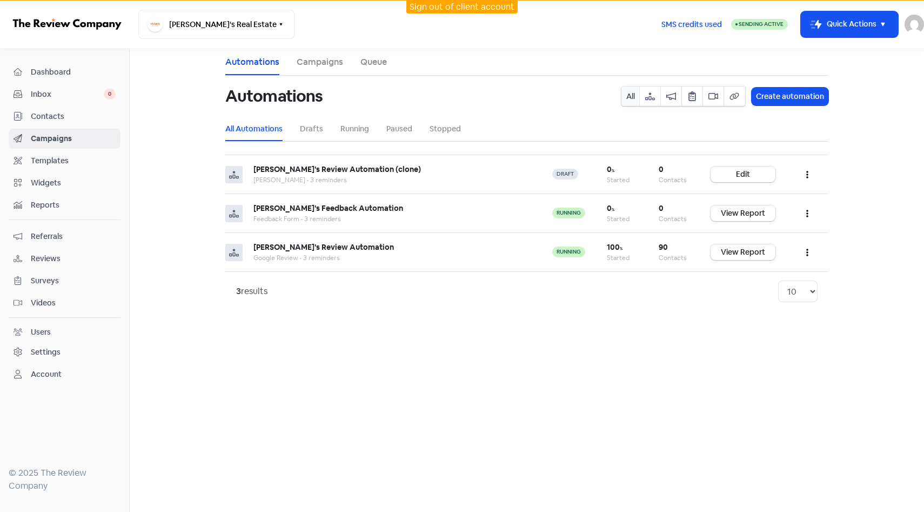
click at [73, 258] on span "Reviews" at bounding box center [73, 258] width 85 height 11
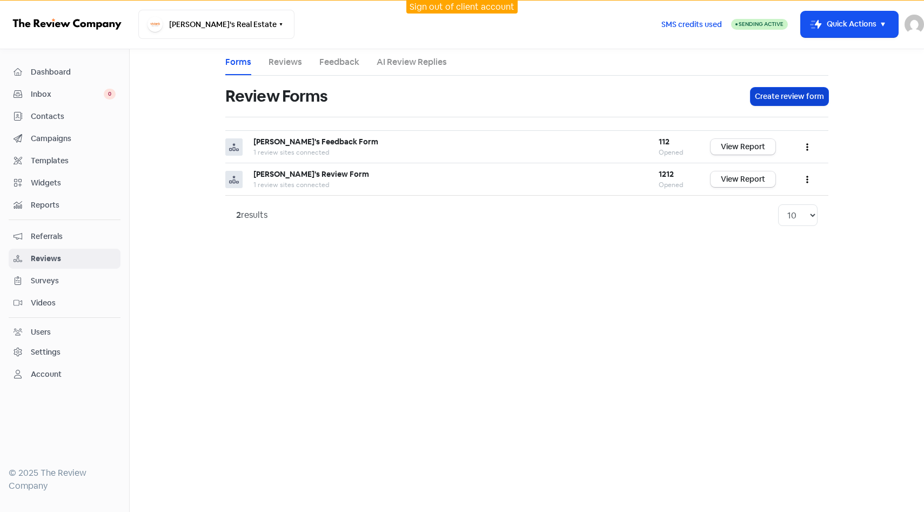
click at [797, 93] on button "Create review form" at bounding box center [789, 97] width 78 height 18
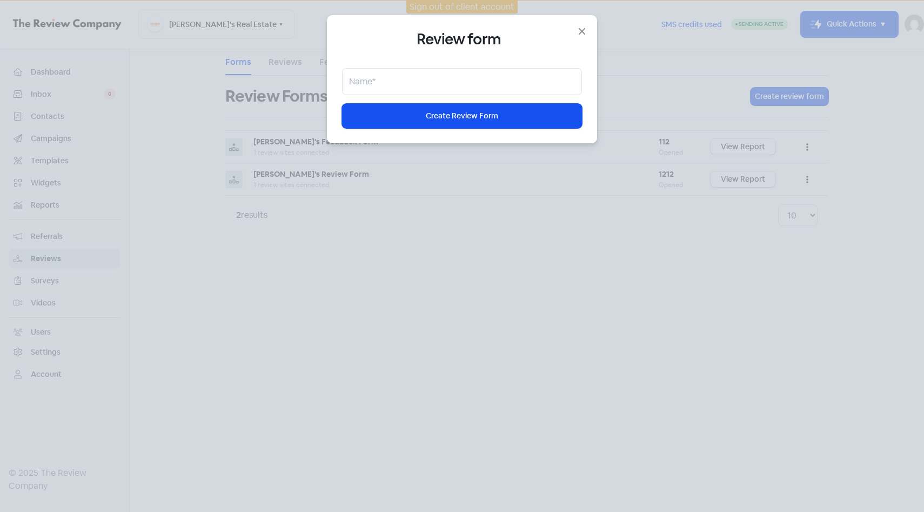
click at [456, 100] on div "Review form Name* Icon For Loading Create Review Form" at bounding box center [462, 79] width 240 height 98
click at [456, 90] on input "text" at bounding box center [462, 81] width 240 height 27
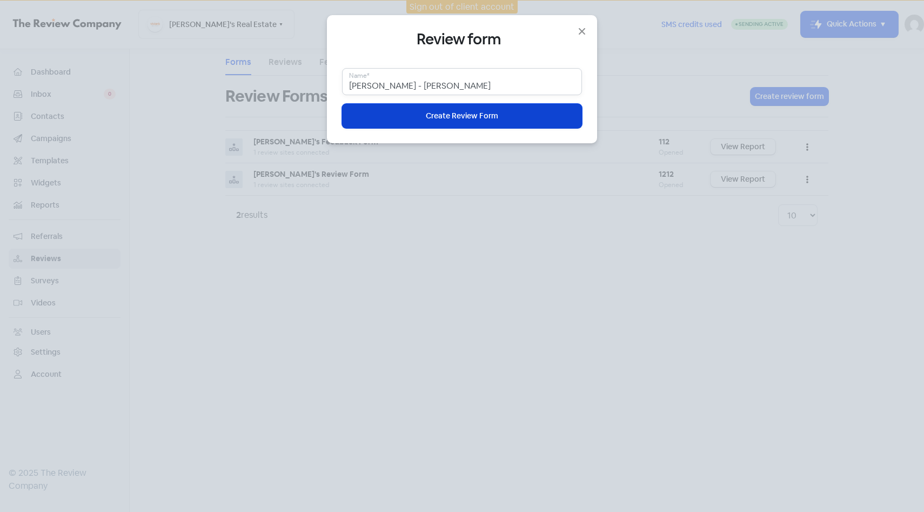
type input "REA - Gillian Hussein"
click at [453, 125] on button "Icon For Loading Create Review Form" at bounding box center [462, 116] width 240 height 24
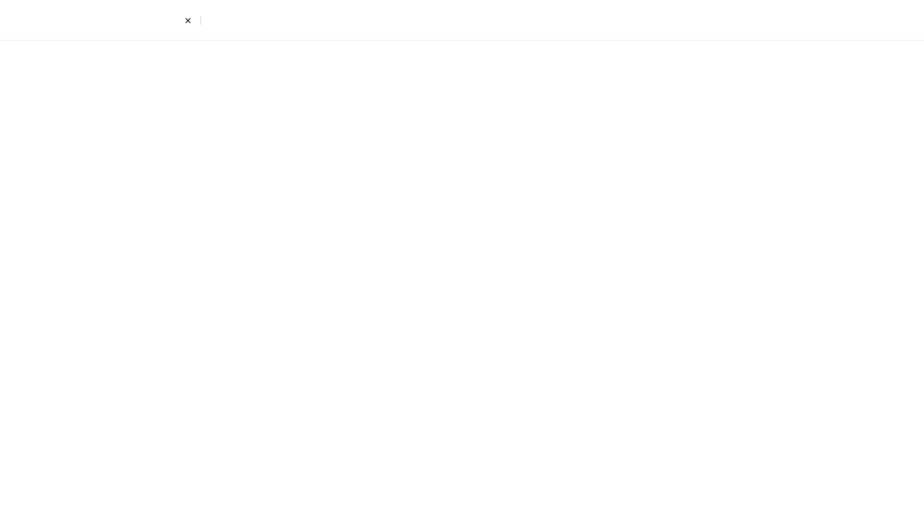
select select "4"
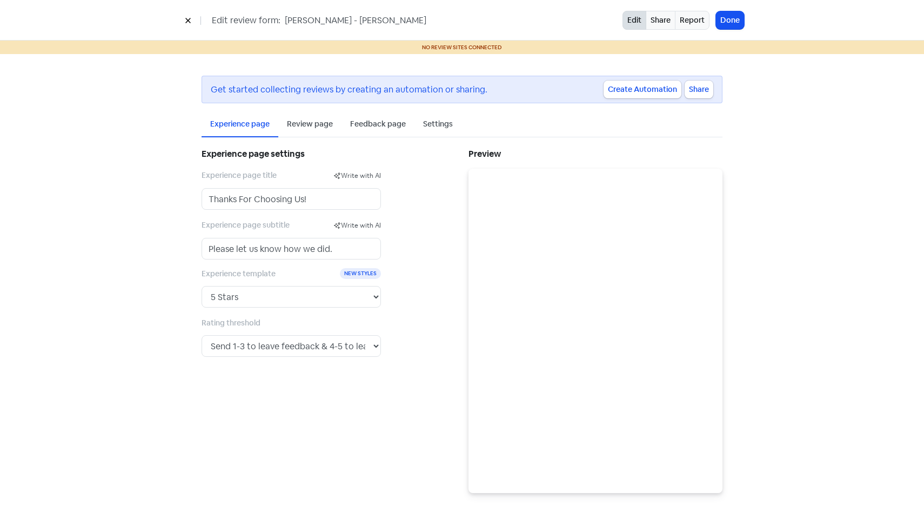
scroll to position [3, 0]
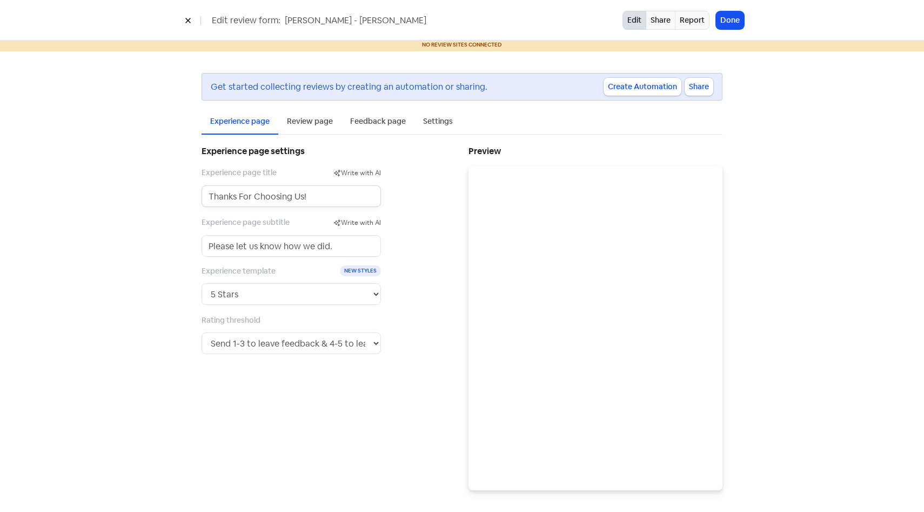
click at [293, 194] on input "Thanks For Choosing Us!" at bounding box center [290, 196] width 179 height 22
click at [292, 196] on input "Thanks For Choosing Us!" at bounding box center [290, 196] width 179 height 22
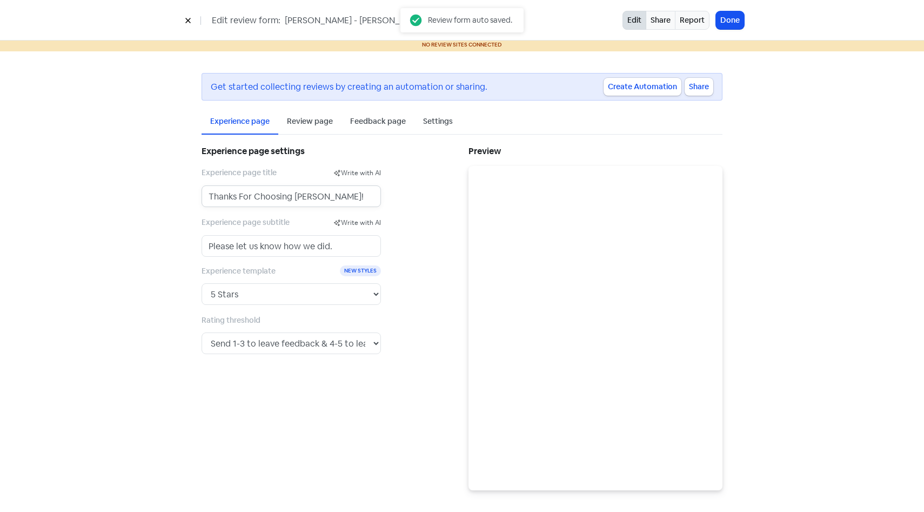
type input "Thanks For Choosing Gillian!"
drag, startPoint x: 326, startPoint y: 248, endPoint x: 280, endPoint y: 248, distance: 45.9
click at [280, 248] on input "Please let us know how we did." at bounding box center [290, 246] width 179 height 22
type input "Please let us know she ."
click at [323, 129] on div "Review page" at bounding box center [309, 121] width 63 height 25
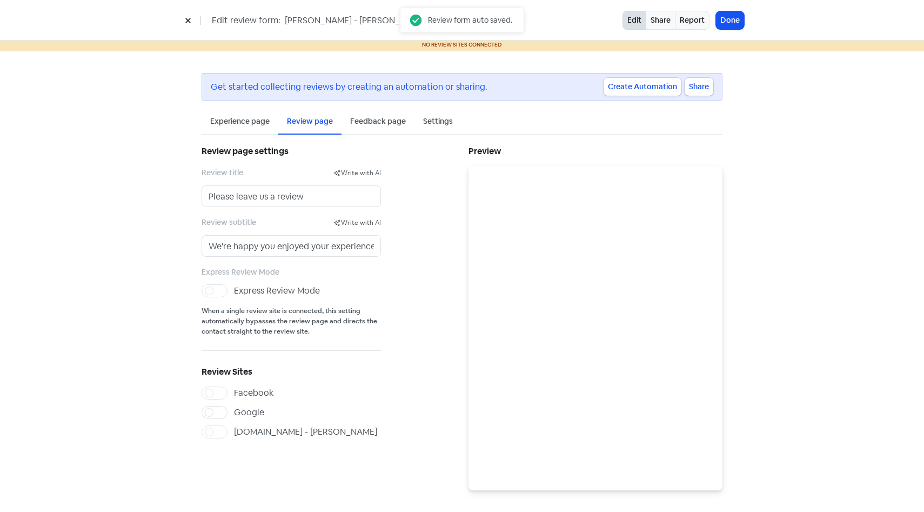
click at [234, 434] on label "realestate.com.au - Gillian Hussein" at bounding box center [305, 431] width 143 height 13
click at [234, 432] on input "realestate.com.au - Gillian Hussein" at bounding box center [237, 428] width 7 height 7
checkbox input "true"
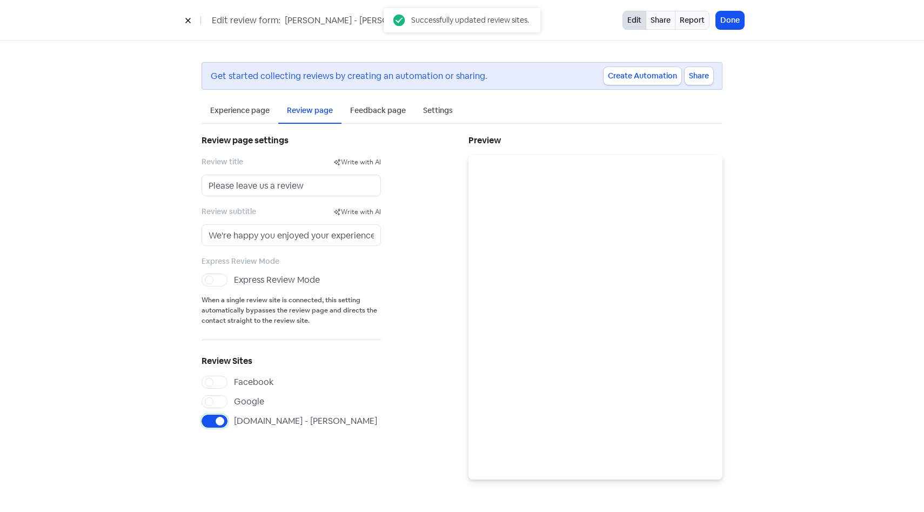
scroll to position [0, 0]
click at [234, 275] on label "Express Review Mode" at bounding box center [277, 279] width 86 height 13
click at [234, 275] on input "Express Review Mode" at bounding box center [237, 276] width 7 height 7
checkbox input "true"
click at [370, 121] on div "Feedback page" at bounding box center [377, 110] width 73 height 25
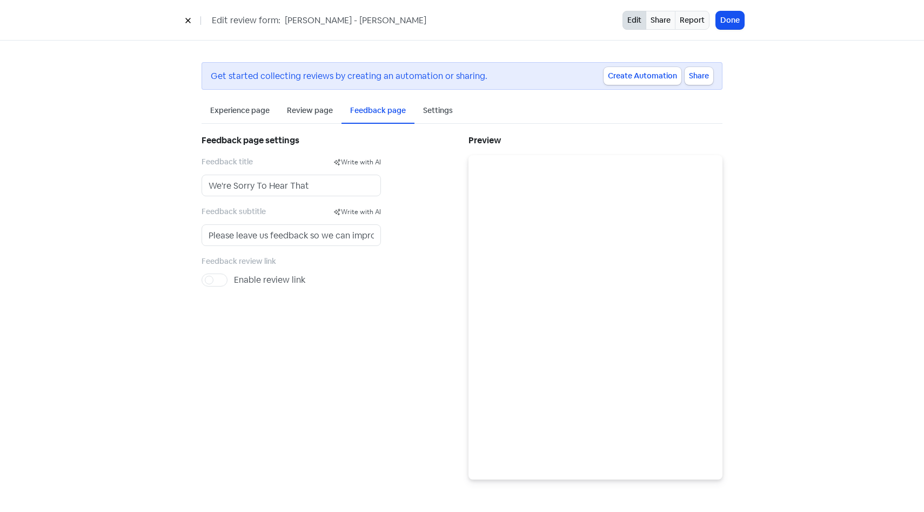
click at [431, 112] on div "Settings" at bounding box center [438, 110] width 30 height 11
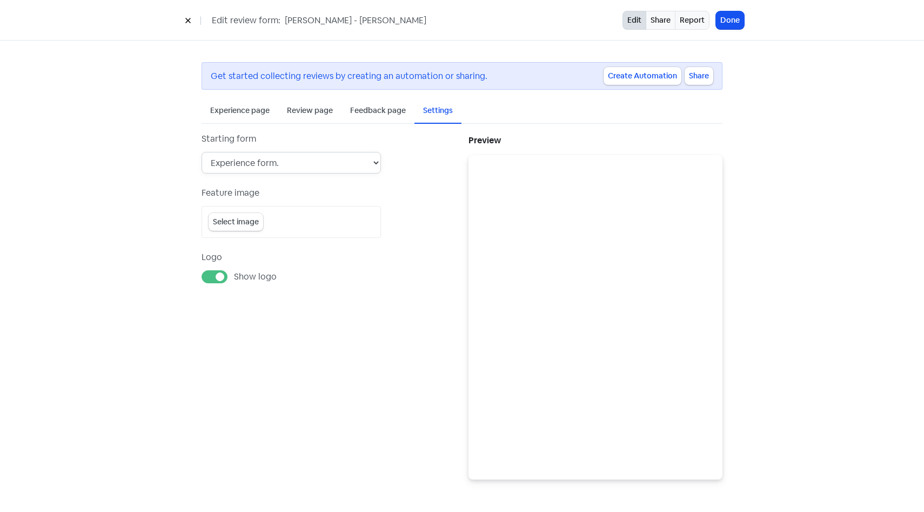
click at [364, 164] on select "Experience form. Review form (experience & feedback form disabled). Feedback fo…" at bounding box center [290, 163] width 179 height 22
select select "review_form"
click at [201, 152] on select "Experience form. Review form (experience & feedback form disabled). Feedback fo…" at bounding box center [290, 163] width 179 height 22
click at [392, 299] on div "Starting form Experience form. Review form (experience & feedback form disabled…" at bounding box center [328, 305] width 267 height 347
click at [735, 24] on button "Done" at bounding box center [730, 20] width 28 height 18
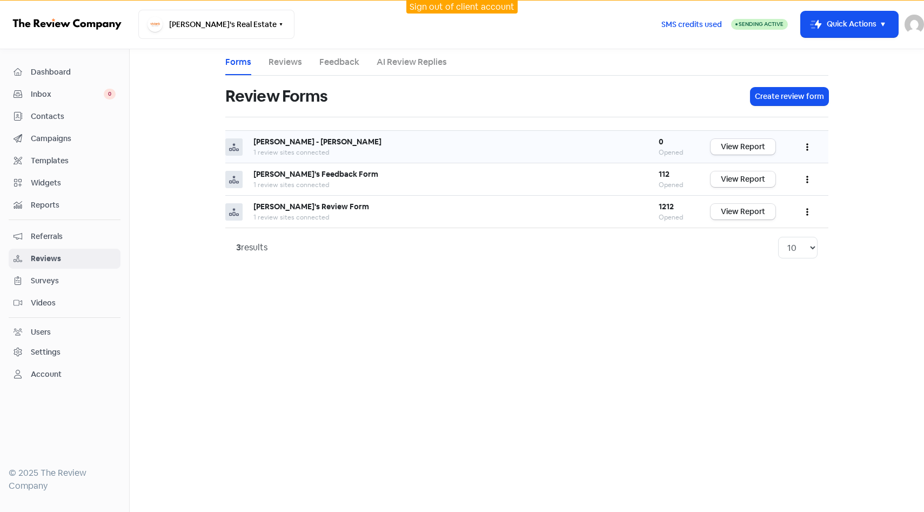
click at [815, 150] on button "button" at bounding box center [807, 146] width 21 height 25
click at [844, 138] on main "Forms Reviews Feedback AI Review Replies Review Forms Create review form REA - …" at bounding box center [527, 280] width 794 height 462
click at [69, 135] on span "Campaigns" at bounding box center [73, 138] width 85 height 11
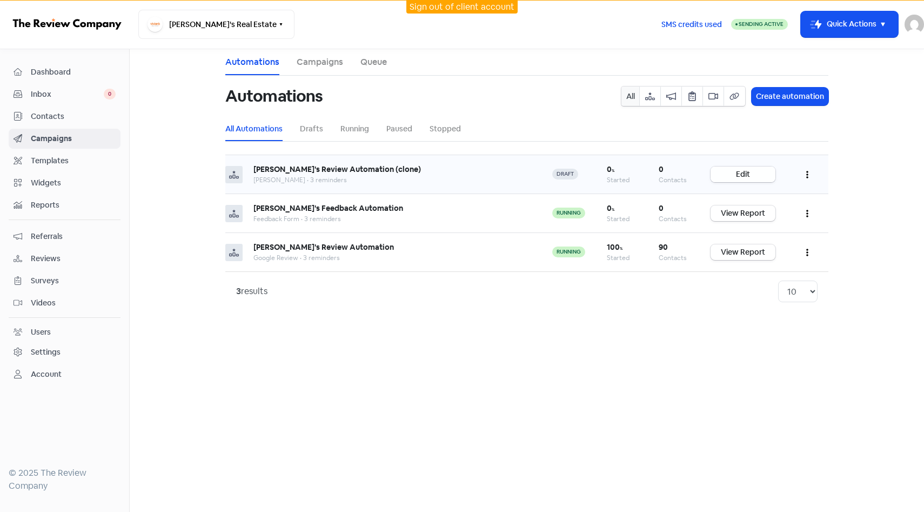
click at [755, 176] on link "Edit" at bounding box center [742, 174] width 65 height 16
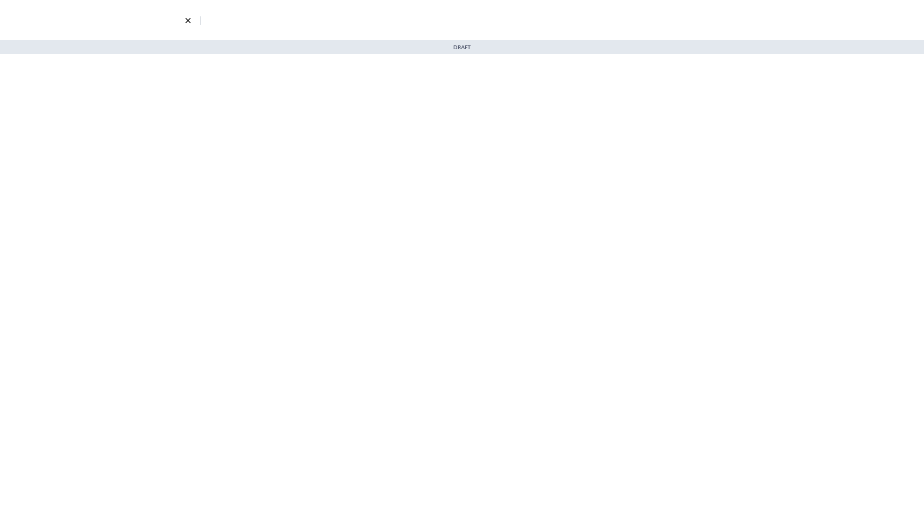
select select "2333"
select select "3"
select select "7"
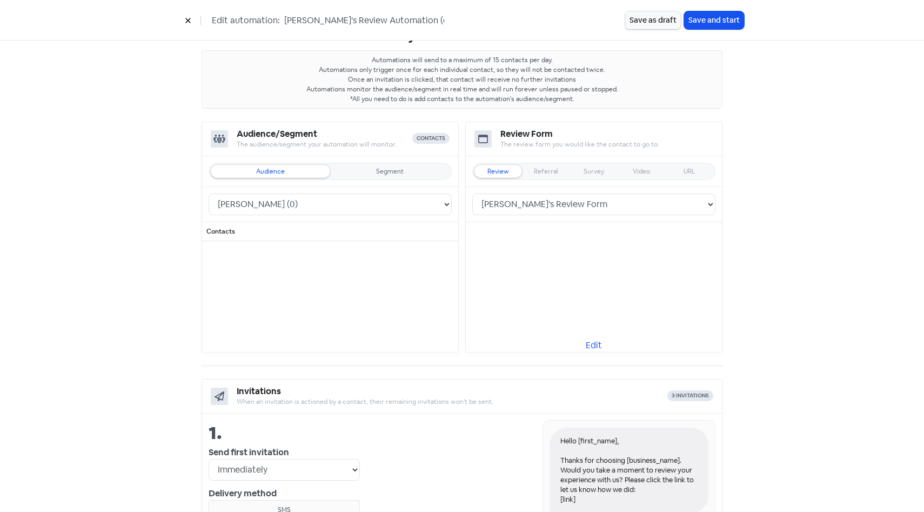
scroll to position [56, 0]
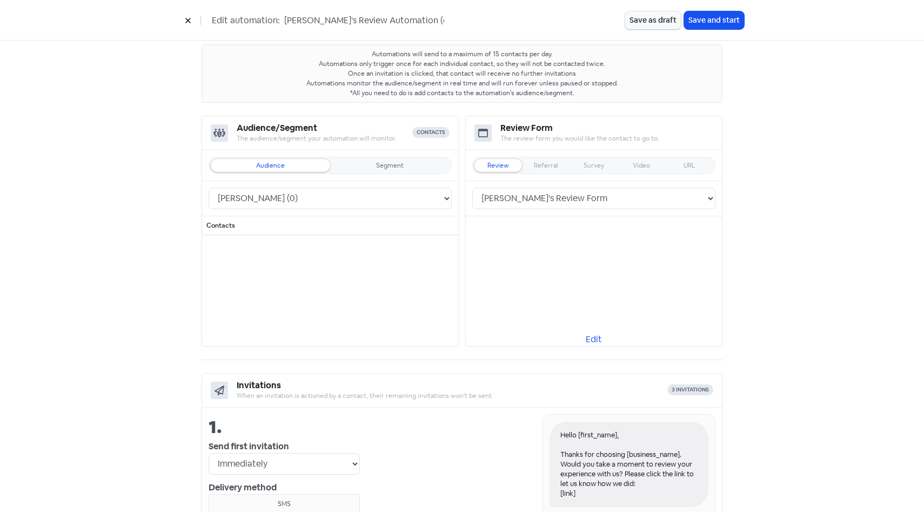
click at [577, 210] on div "Vivian's Review Form Vivan's Feedback Form REA - Gillian Hussein" at bounding box center [594, 198] width 256 height 35
click at [579, 202] on select "Vivian's Review Form Vivan's Feedback Form REA - Gillian Hussein" at bounding box center [593, 198] width 243 height 22
select select "1330"
click at [472, 187] on select "Vivian's Review Form Vivan's Feedback Form REA - Gillian Hussein" at bounding box center [593, 198] width 243 height 22
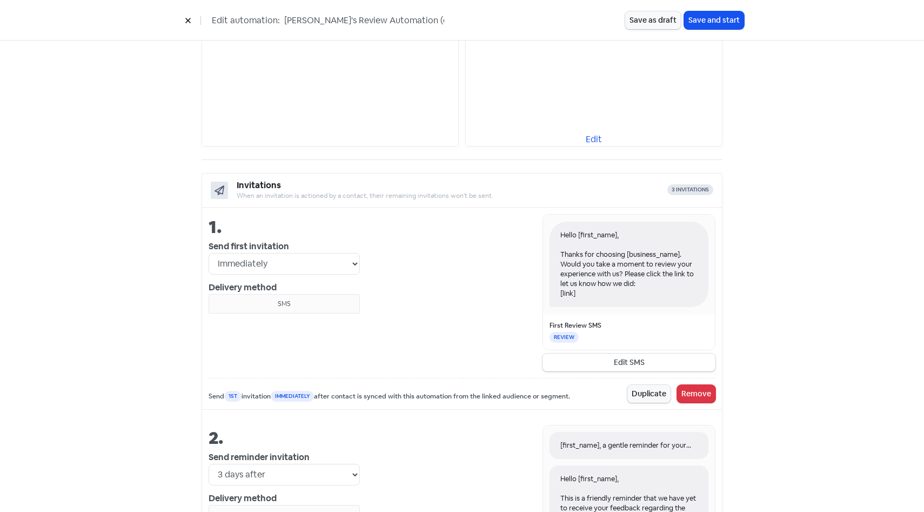
scroll to position [258, 0]
click at [646, 357] on button "Edit SMS" at bounding box center [628, 361] width 173 height 18
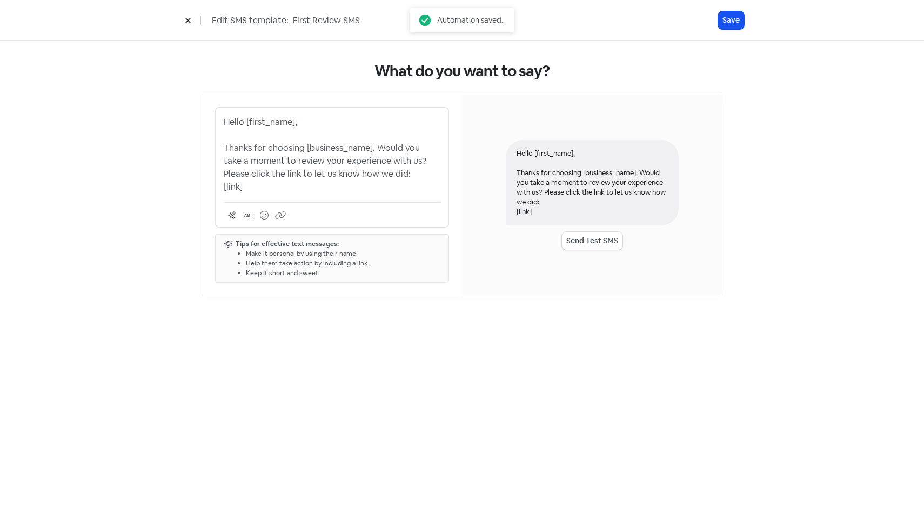
click at [375, 146] on p "Hello [first_name], Thanks for choosing [business_name]. Would you take a momen…" at bounding box center [332, 155] width 217 height 78
click at [368, 147] on p "Hello [first_name], Thanks for choosing [business_name]. Would you take a momen…" at bounding box center [332, 155] width 217 height 78
drag, startPoint x: 372, startPoint y: 147, endPoint x: 307, endPoint y: 152, distance: 64.4
click at [307, 152] on p "Hello [first_name], Thanks for choosing [business_name]. Would you take a momen…" at bounding box center [332, 155] width 217 height 78
click at [386, 151] on p "Hello [first_name], Thanks for choosing [business_name]. Would you take a momen…" at bounding box center [332, 155] width 217 height 78
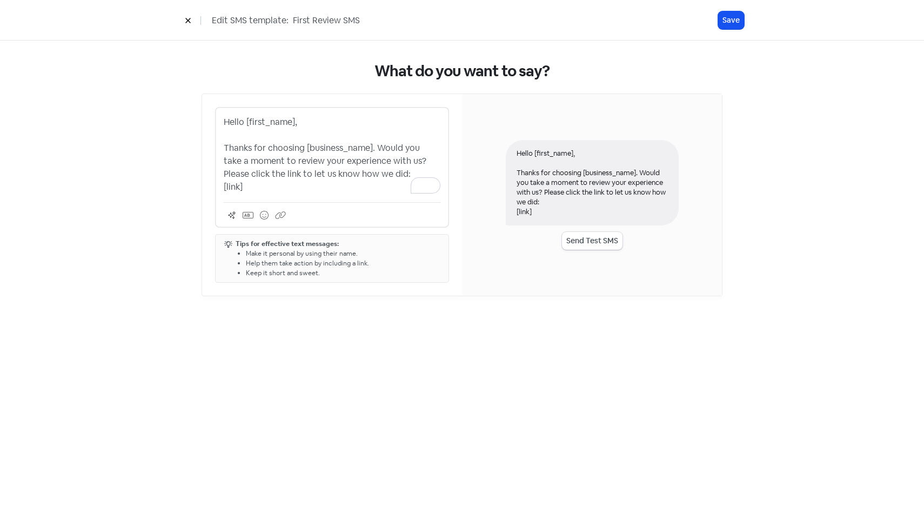
click at [389, 158] on p "Hello [first_name], Thanks for choosing [business_name]. Would you take a momen…" at bounding box center [332, 155] width 217 height 78
click at [393, 162] on p "Hello [first_name], Thanks for choosing [business_name]. Would you take a momen…" at bounding box center [332, 155] width 217 height 78
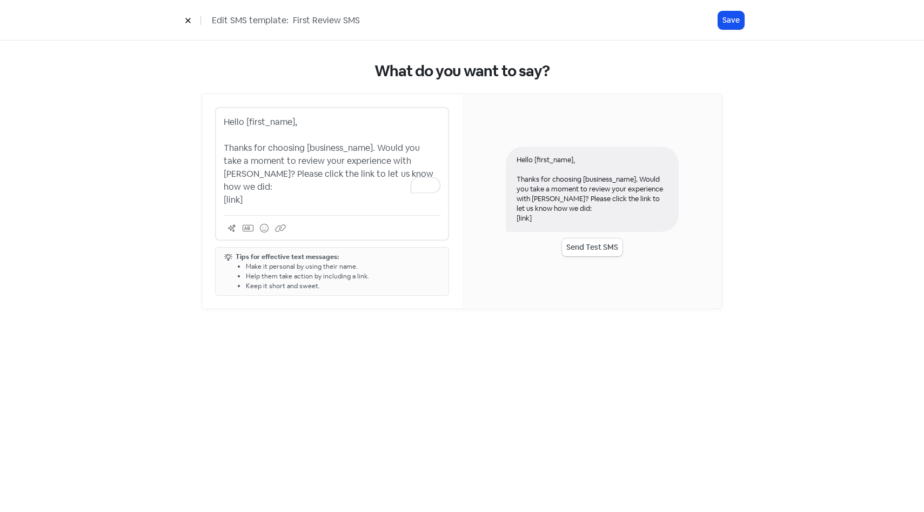
click at [292, 196] on div "Hello [first_name], Thanks for choosing [business_name]. Would you take a momen…" at bounding box center [332, 173] width 234 height 133
click at [364, 176] on p "Hello [first_name], Thanks for choosing [business_name]. Would you take a momen…" at bounding box center [332, 161] width 217 height 91
click at [298, 186] on p "Hello [first_name], Thanks for choosing [business_name]. Would you take a momen…" at bounding box center [332, 161] width 217 height 91
click at [334, 173] on p "Hello [first_name], Thanks for choosing [business_name]. Would you take a momen…" at bounding box center [332, 161] width 217 height 91
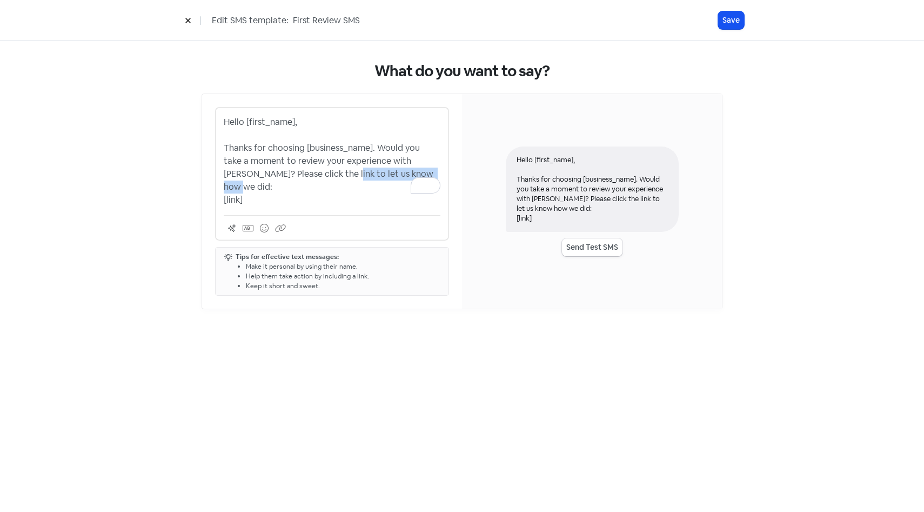
drag, startPoint x: 311, startPoint y: 173, endPoint x: 401, endPoint y: 173, distance: 90.2
click at [401, 173] on p "Hello [first_name], Thanks for choosing [business_name]. Would you take a momen…" at bounding box center [332, 161] width 217 height 91
click at [372, 206] on div "Hello [first_name], Thanks for choosing [business_name]. Would you take a momen…" at bounding box center [332, 173] width 234 height 133
click at [445, 252] on div "Tips for effective text messages: Make it personal by using their name. Help th…" at bounding box center [332, 271] width 234 height 49
drag, startPoint x: 730, startPoint y: 25, endPoint x: 623, endPoint y: 88, distance: 124.2
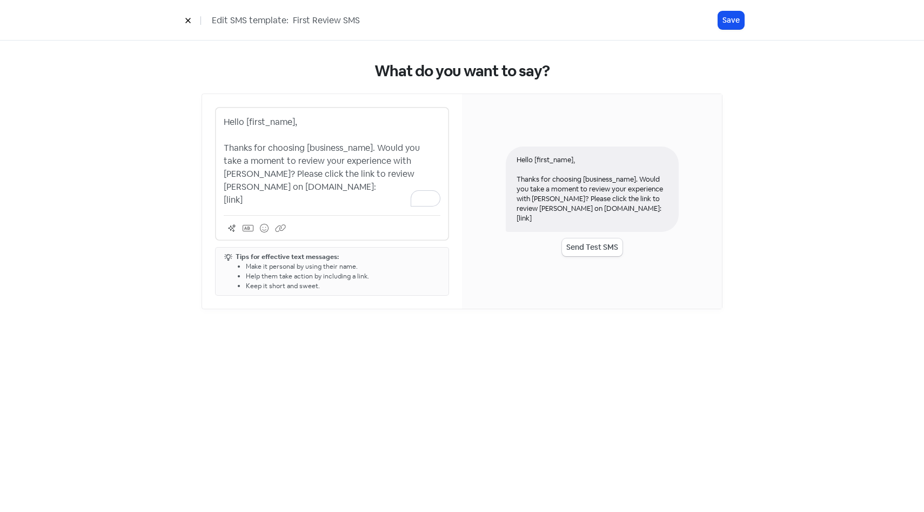
click at [623, 89] on div "Edit SMS template: First Review SMS Save What do you want to say? Hello [first_…" at bounding box center [462, 256] width 924 height 512
click at [728, 23] on button "Save" at bounding box center [731, 20] width 26 height 18
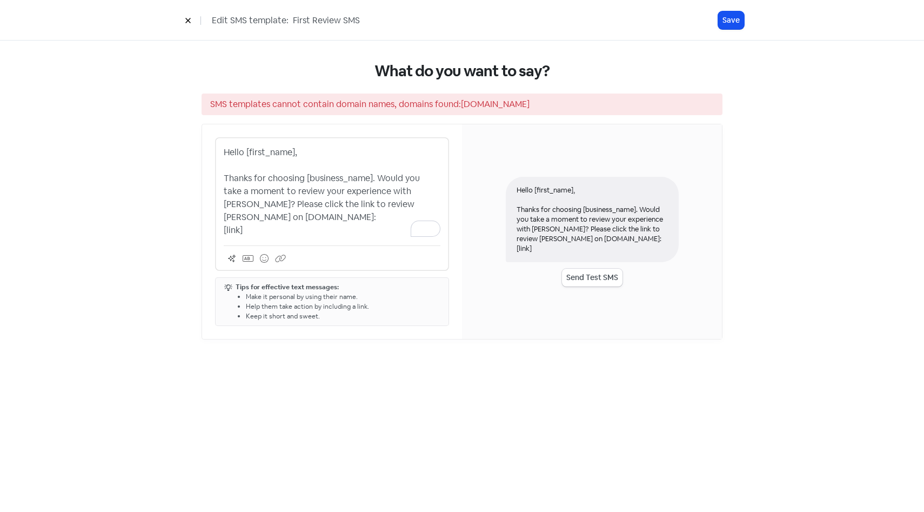
click at [344, 223] on p "Hello [first_name], Thanks for choosing [business_name]. Would you take a momen…" at bounding box center [332, 191] width 217 height 91
drag, startPoint x: 296, startPoint y: 217, endPoint x: 225, endPoint y: 221, distance: 71.4
click at [224, 221] on p "Hello [first_name], Thanks for choosing [business_name]. Would you take a momen…" at bounding box center [332, 191] width 217 height 91
click at [728, 25] on button "Save" at bounding box center [731, 20] width 26 height 18
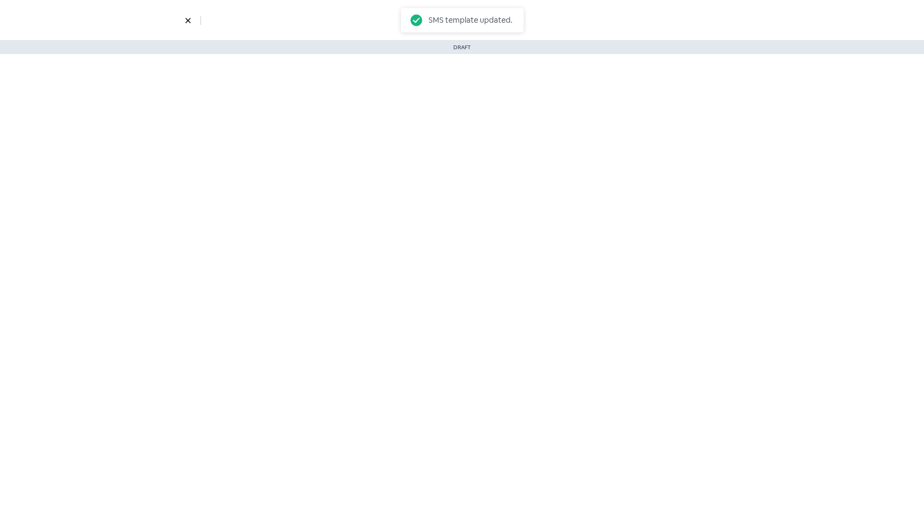
select select "2333"
select select "1330"
select select "3"
select select "7"
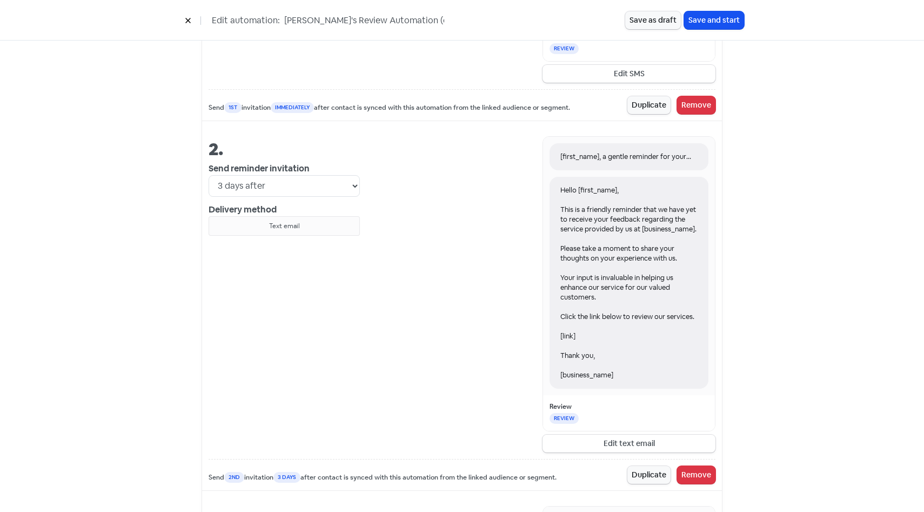
scroll to position [558, 0]
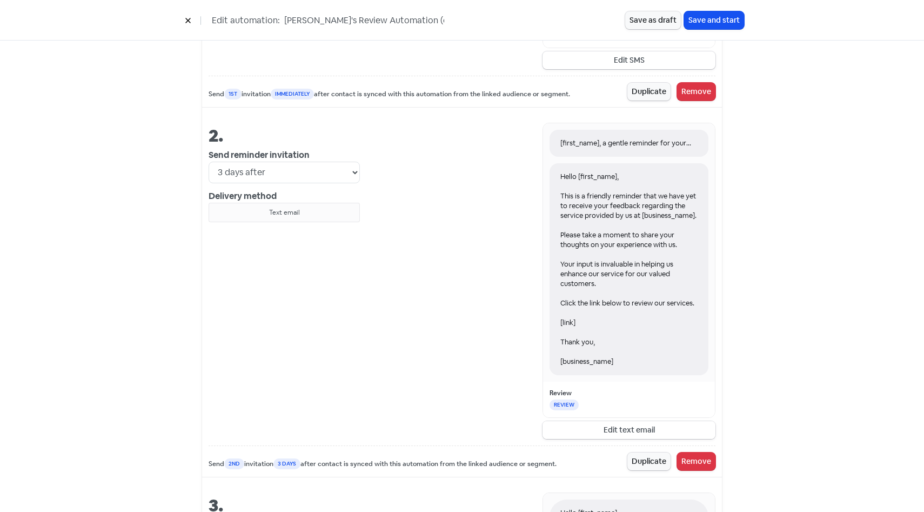
click at [682, 438] on button "Edit text email" at bounding box center [628, 430] width 173 height 18
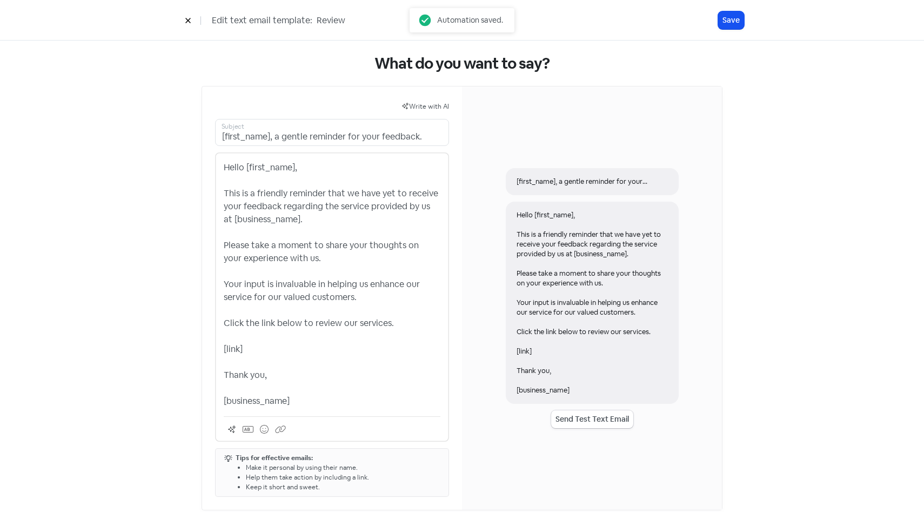
scroll to position [9, 0]
click at [398, 135] on input "[first_name], a gentle reminder for your feedback." at bounding box center [332, 131] width 234 height 27
click at [428, 140] on input "[first_name], a gentle reminder for your feedback." at bounding box center [332, 131] width 234 height 27
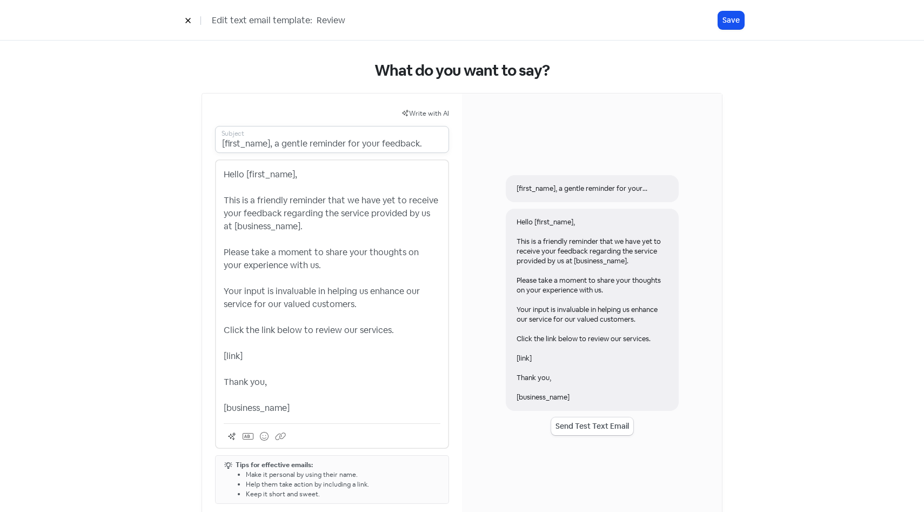
scroll to position [0, 0]
click at [413, 217] on p "Hello [first_name], This is a friendly reminder that we have yet to receive you…" at bounding box center [332, 292] width 217 height 246
click at [424, 217] on p "Hello [first_name], This is a friendly reminder that we have yet to receive you…" at bounding box center [332, 292] width 217 height 246
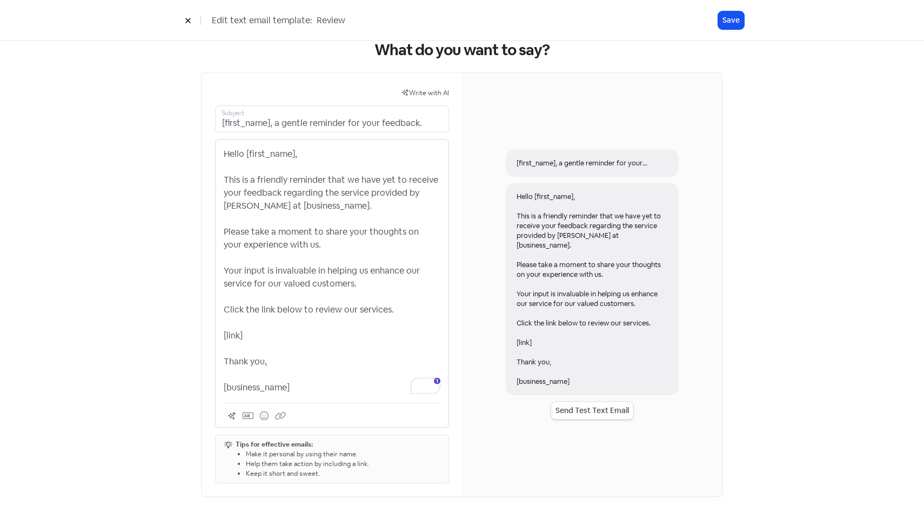
scroll to position [28, 0]
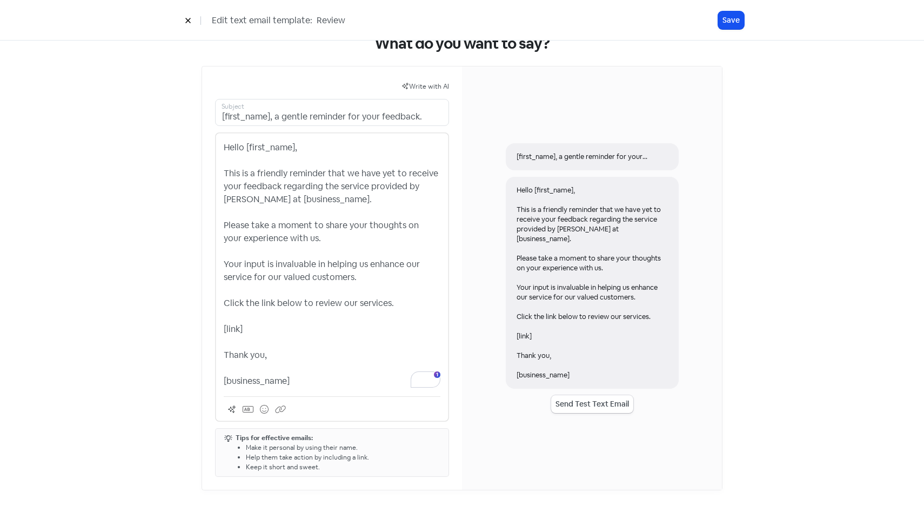
click at [344, 306] on p "Hello [first_name], This is a friendly reminder that we have yet to receive you…" at bounding box center [332, 264] width 217 height 246
click at [342, 305] on p "Hello [first_name], This is a friendly reminder that we have yet to receive you…" at bounding box center [332, 264] width 217 height 246
drag, startPoint x: 341, startPoint y: 305, endPoint x: 388, endPoint y: 306, distance: 47.0
click at [388, 306] on p "Hello [first_name], This is a friendly reminder that we have yet to receive you…" at bounding box center [332, 264] width 217 height 246
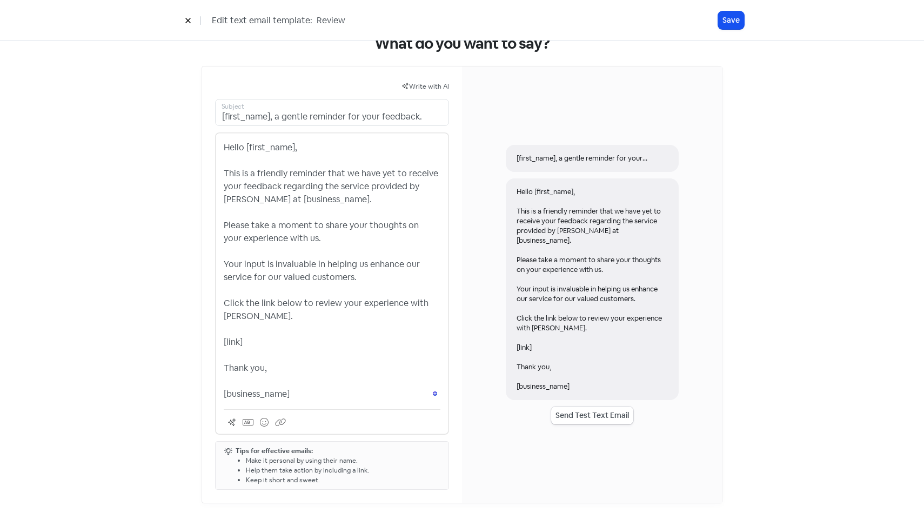
scroll to position [41, 0]
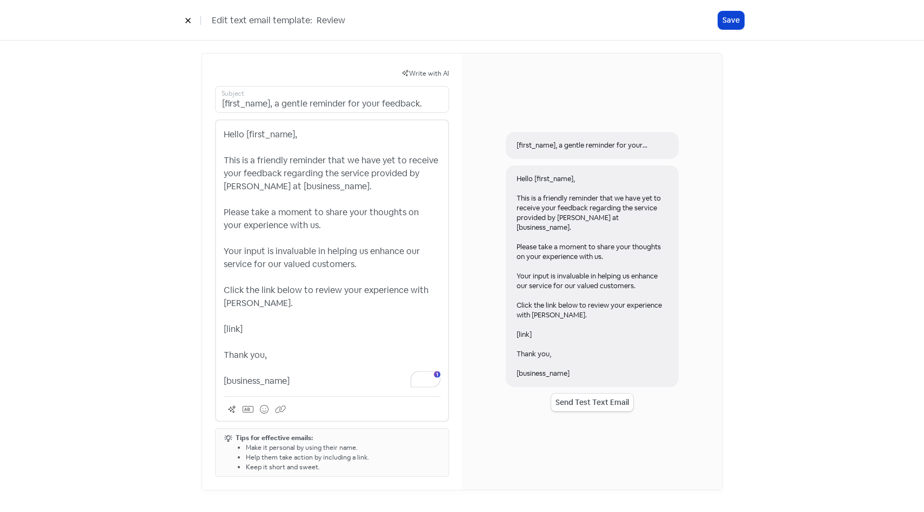
click at [731, 22] on button "Save" at bounding box center [731, 20] width 26 height 18
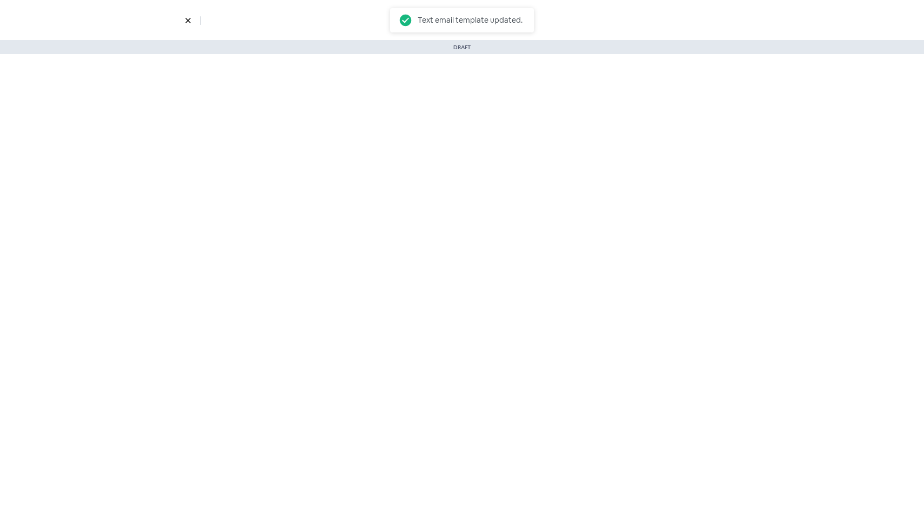
select select "2333"
select select "1330"
select select "3"
select select "7"
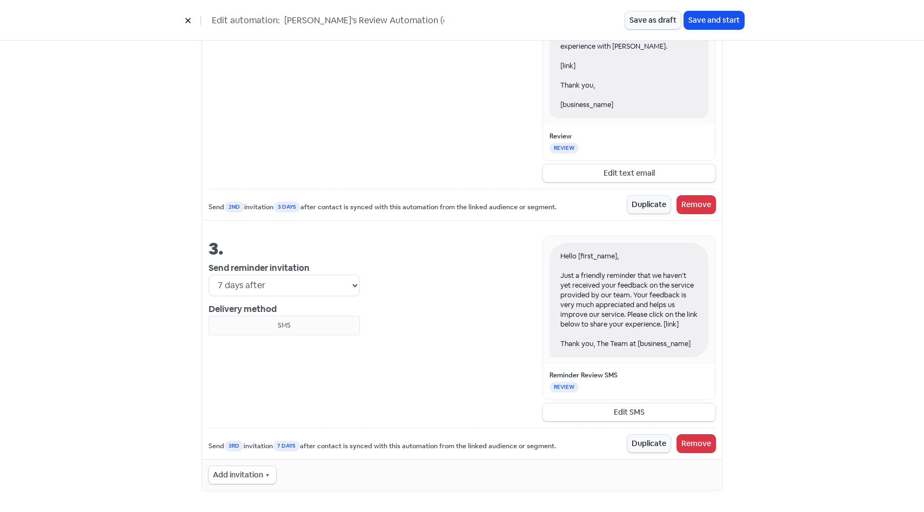
click at [628, 408] on button "Edit SMS" at bounding box center [628, 412] width 173 height 18
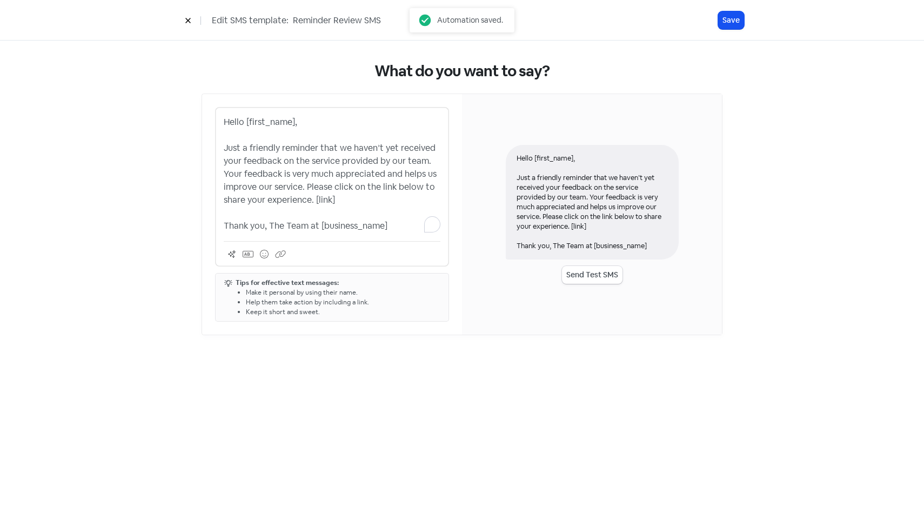
click at [344, 156] on p "Hello [first_name], Just a friendly reminder that we haven’t yet received your …" at bounding box center [332, 174] width 217 height 117
click at [416, 162] on p "Hello [first_name], Just a friendly reminder that we haven’t yet received your …" at bounding box center [332, 174] width 217 height 117
click at [738, 18] on button "Save" at bounding box center [731, 20] width 26 height 18
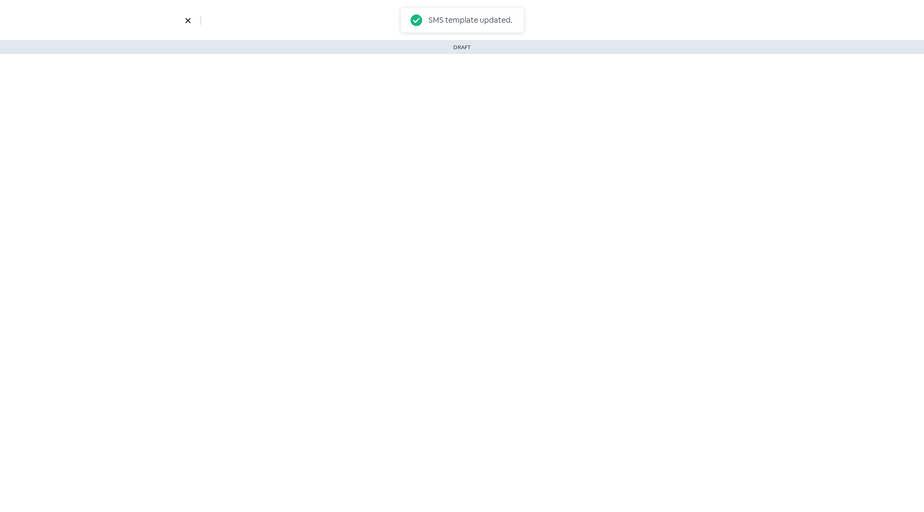
select select "2333"
select select "1330"
select select "3"
select select "7"
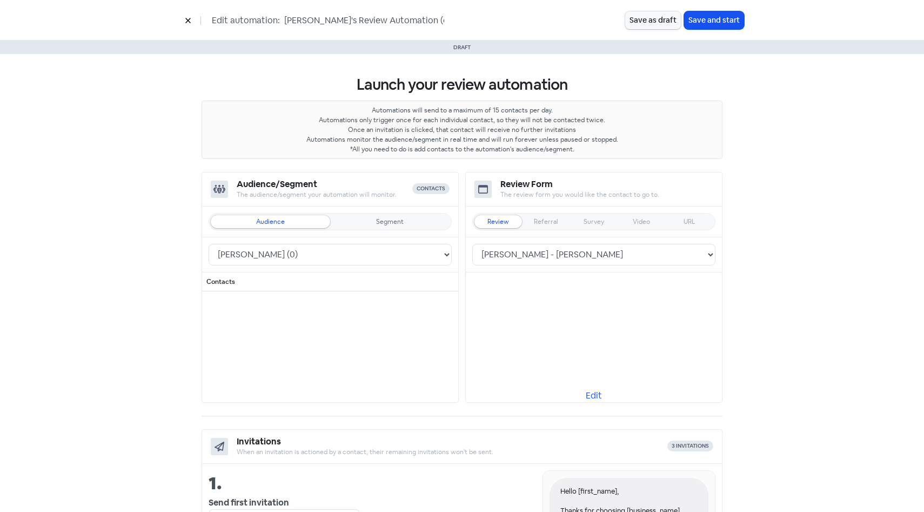
click at [657, 19] on button "Save as draft" at bounding box center [653, 20] width 56 height 18
